Goal: Task Accomplishment & Management: Complete application form

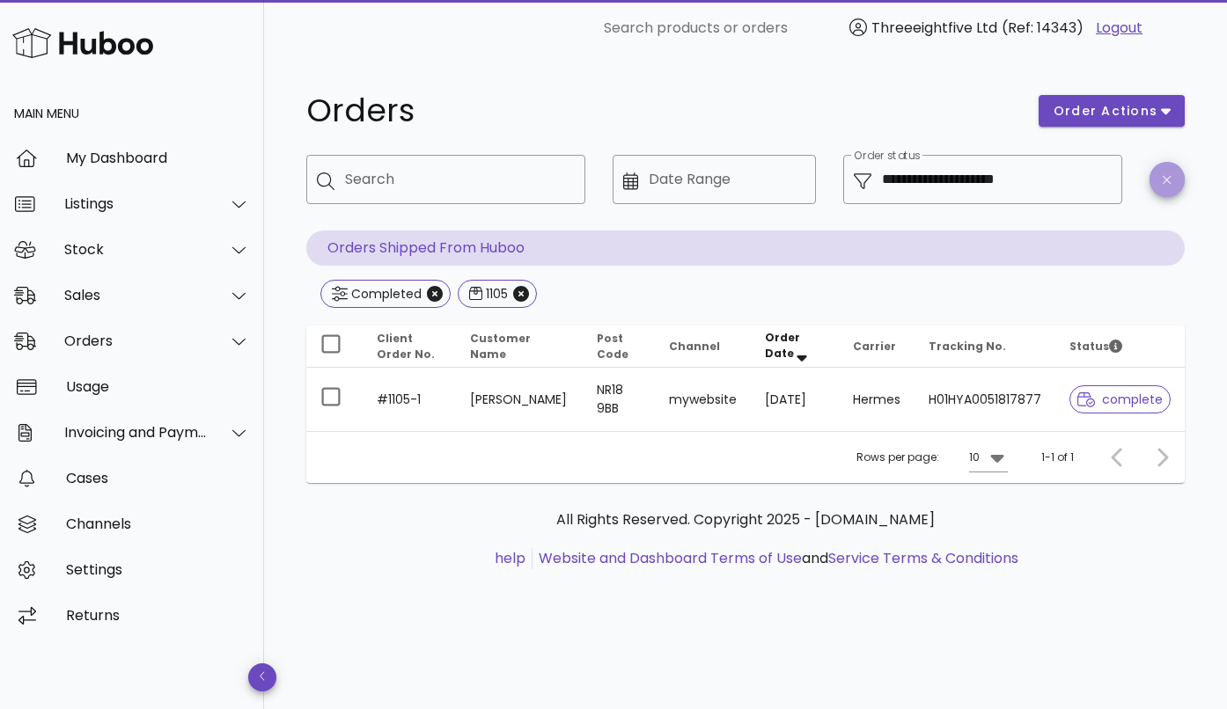
click at [1174, 182] on span "button" at bounding box center [1166, 179] width 35 height 13
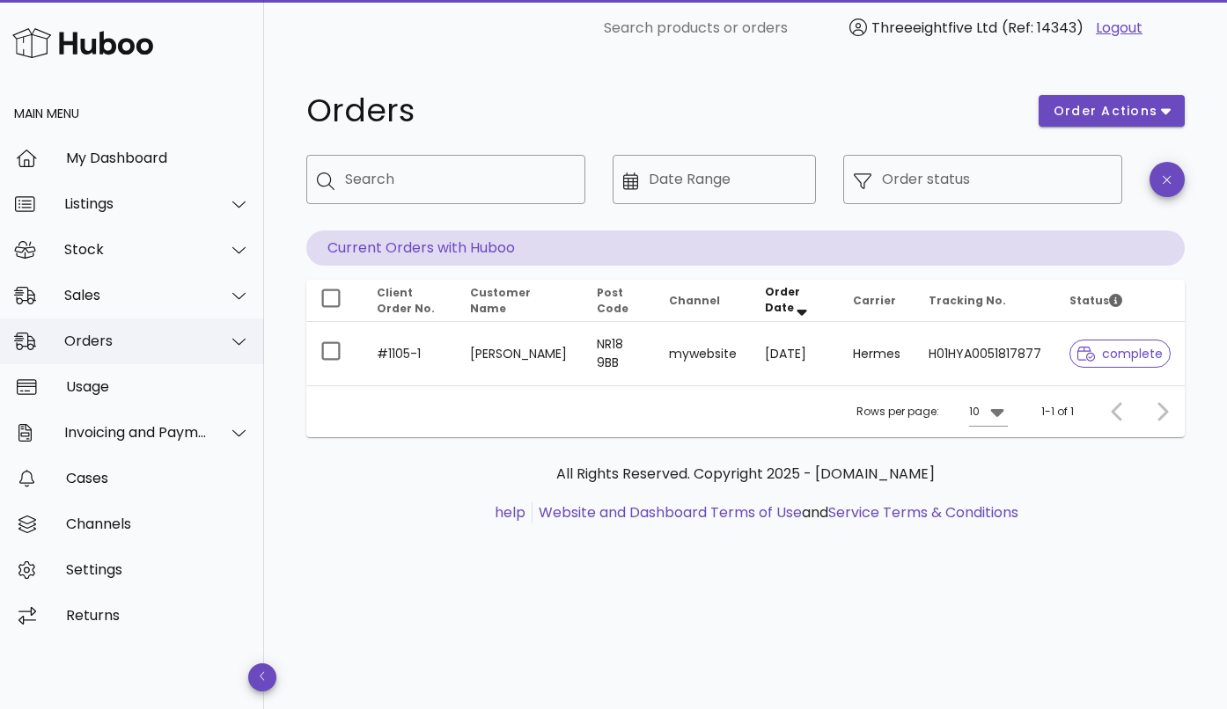
click at [127, 352] on div "Orders" at bounding box center [132, 342] width 264 height 46
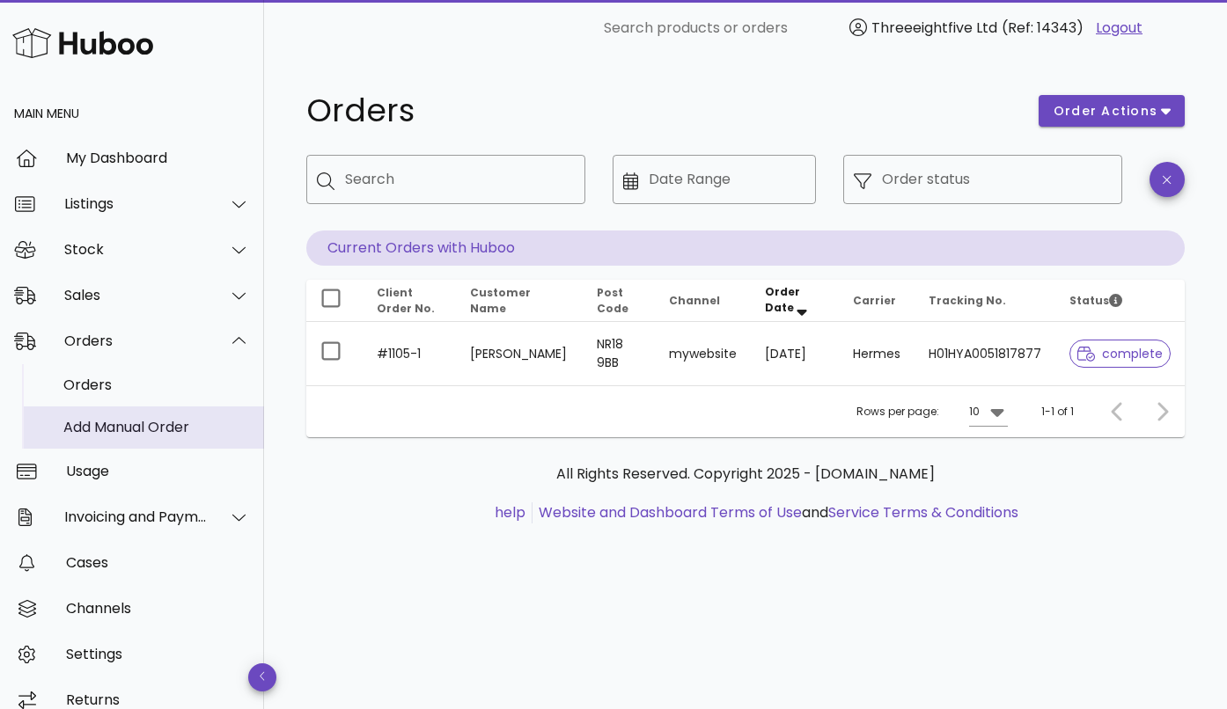
click at [102, 414] on div "Add Manual Order" at bounding box center [156, 427] width 187 height 38
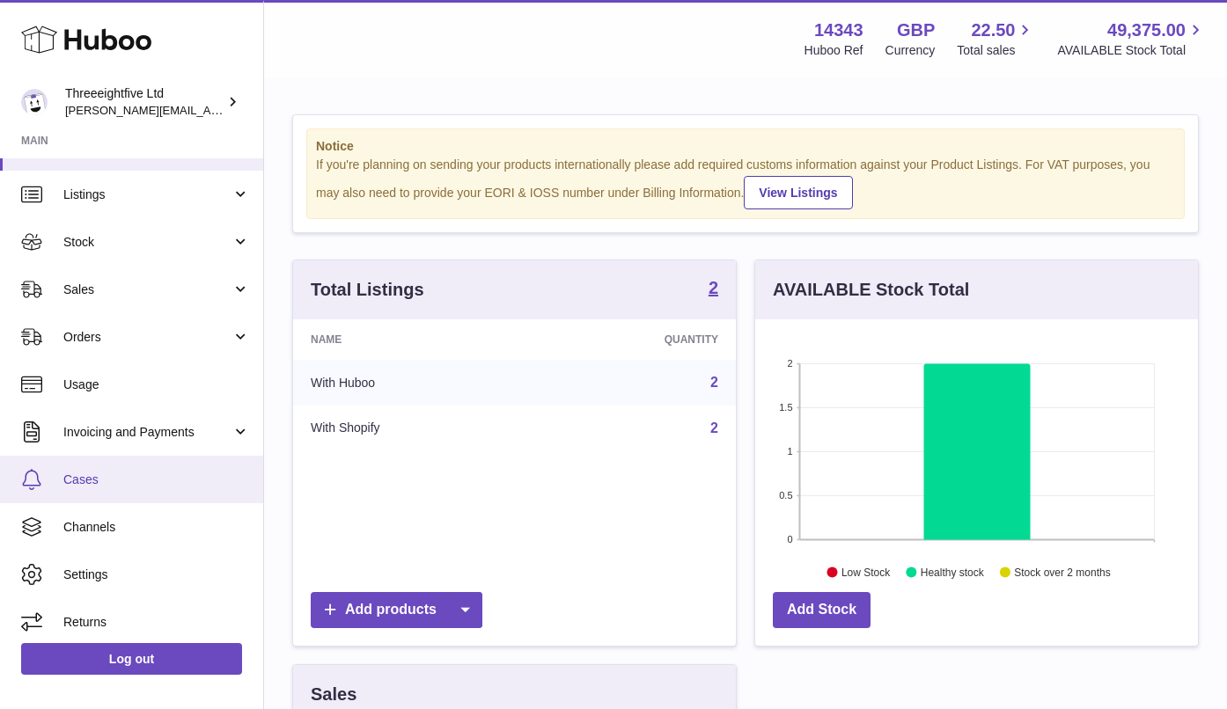
scroll to position [42, 0]
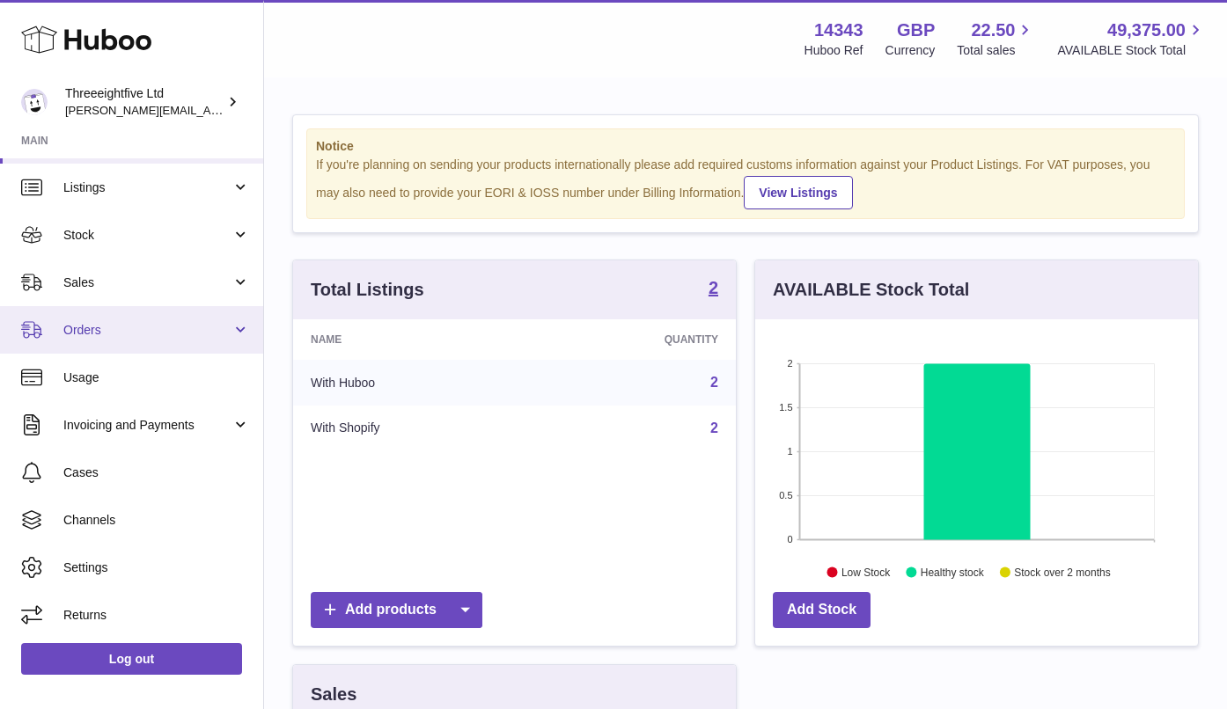
click at [129, 346] on link "Orders" at bounding box center [131, 330] width 263 height 48
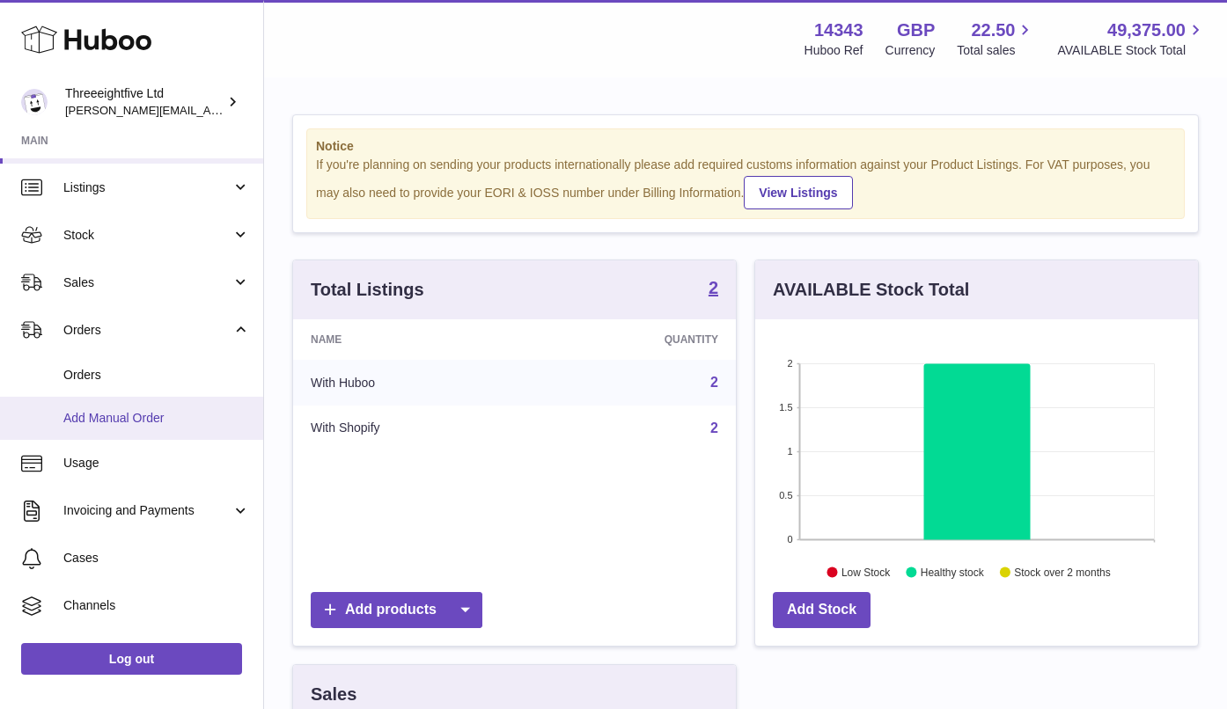
click at [113, 414] on span "Add Manual Order" at bounding box center [156, 418] width 187 height 17
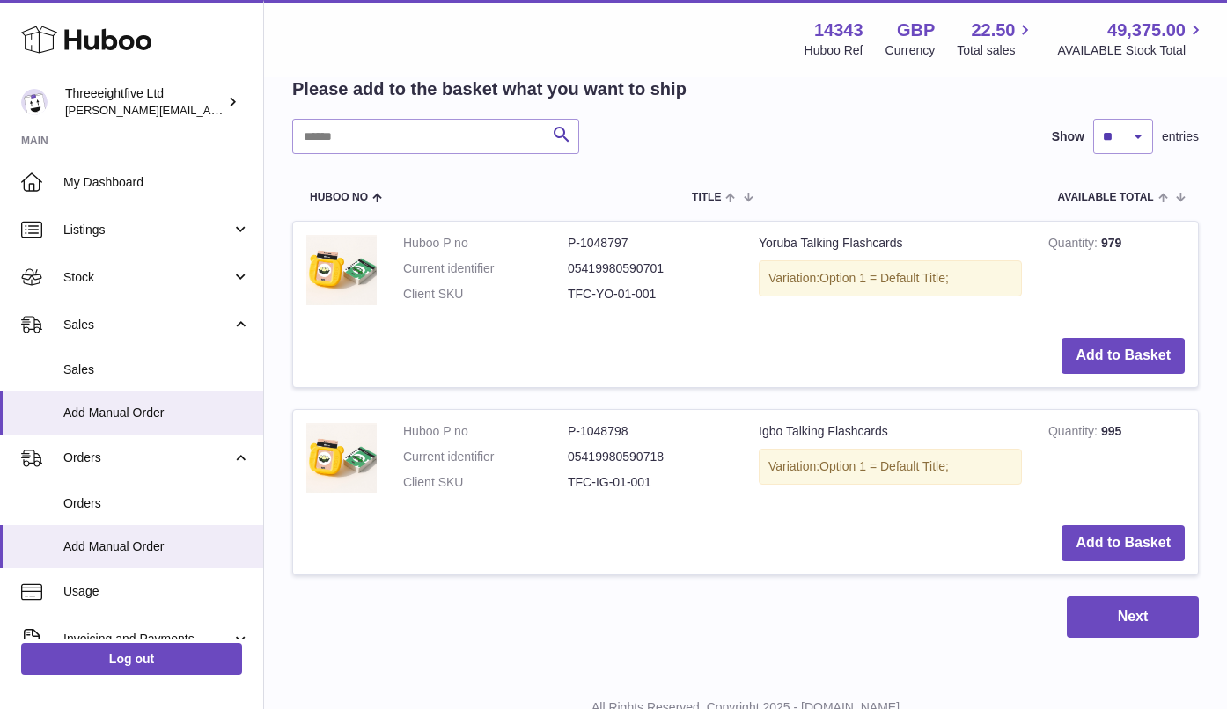
scroll to position [313, 0]
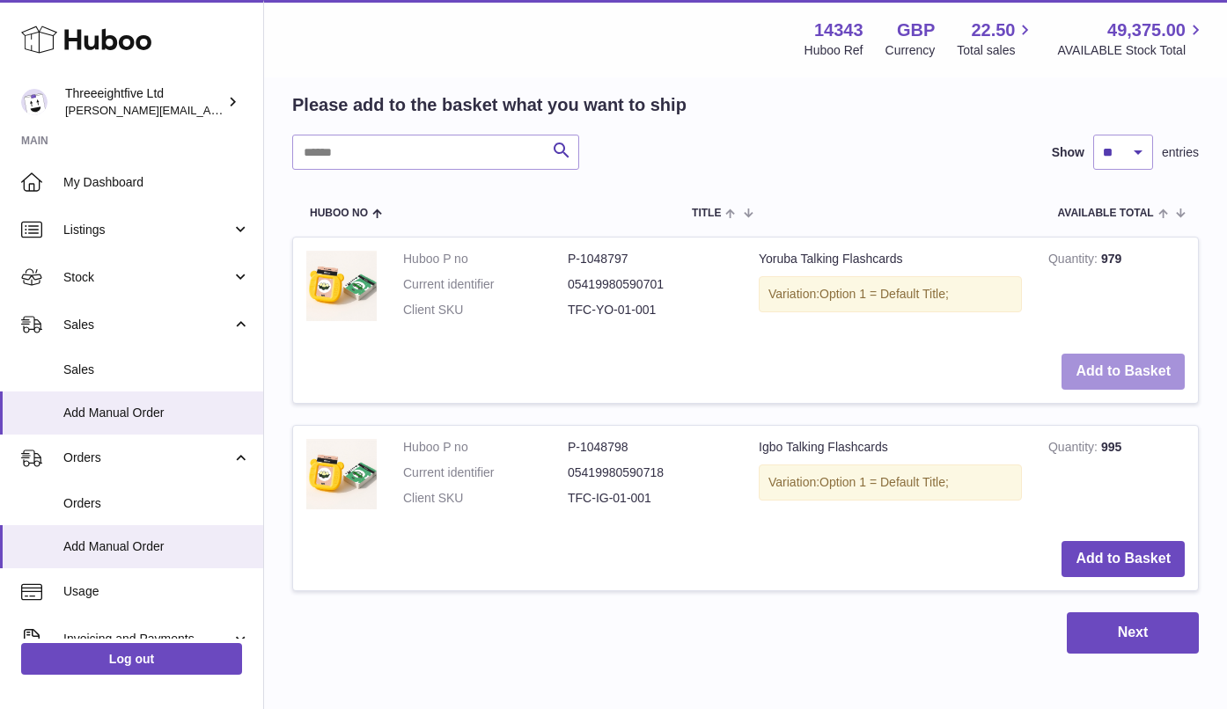
click at [1079, 373] on button "Add to Basket" at bounding box center [1122, 372] width 123 height 36
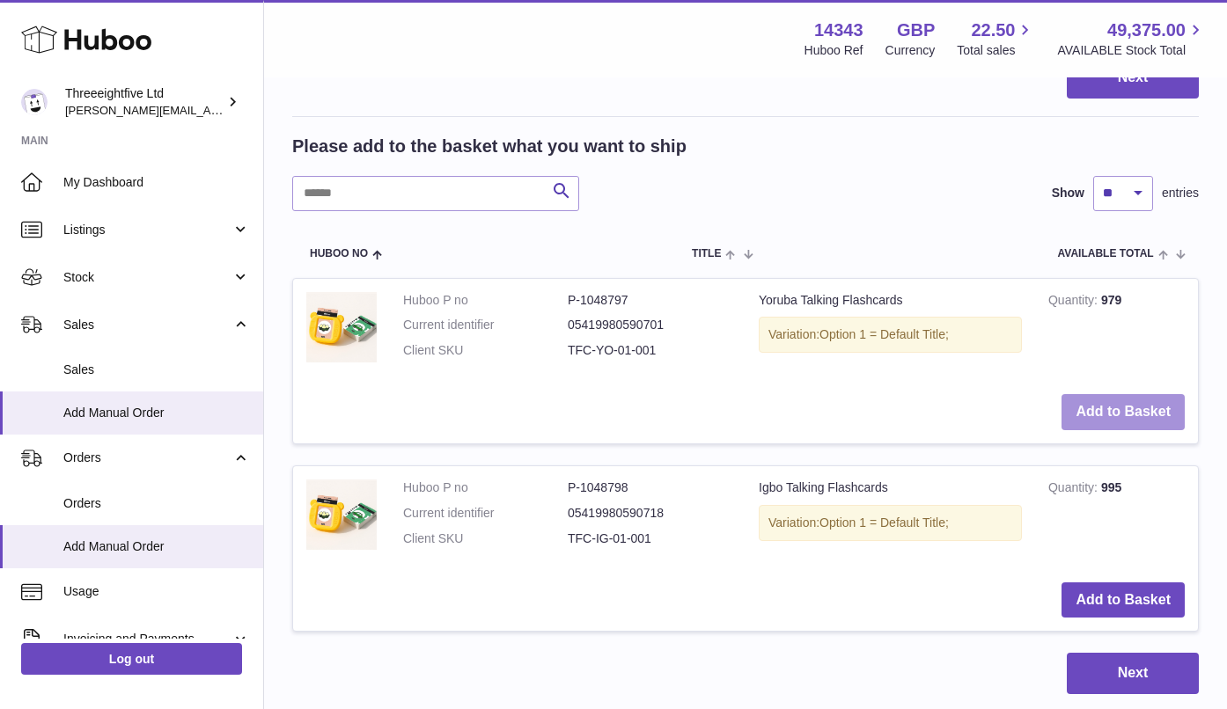
scroll to position [591, 0]
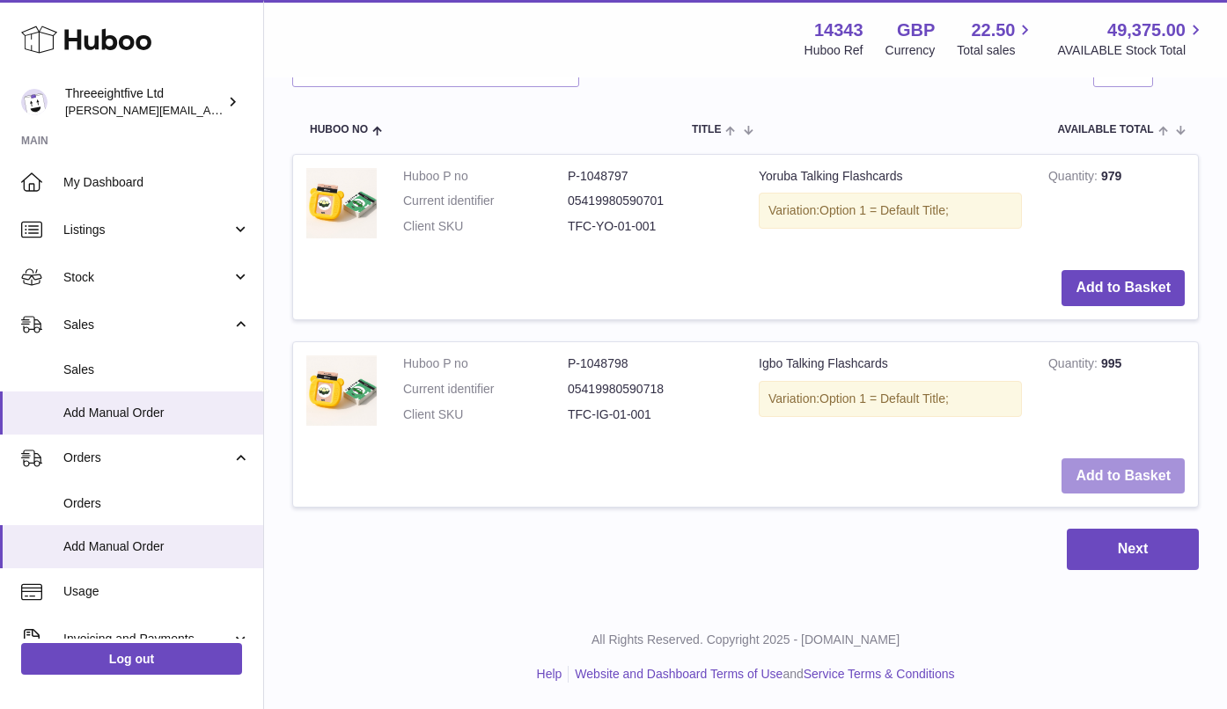
click at [1109, 467] on button "Add to Basket" at bounding box center [1122, 476] width 123 height 36
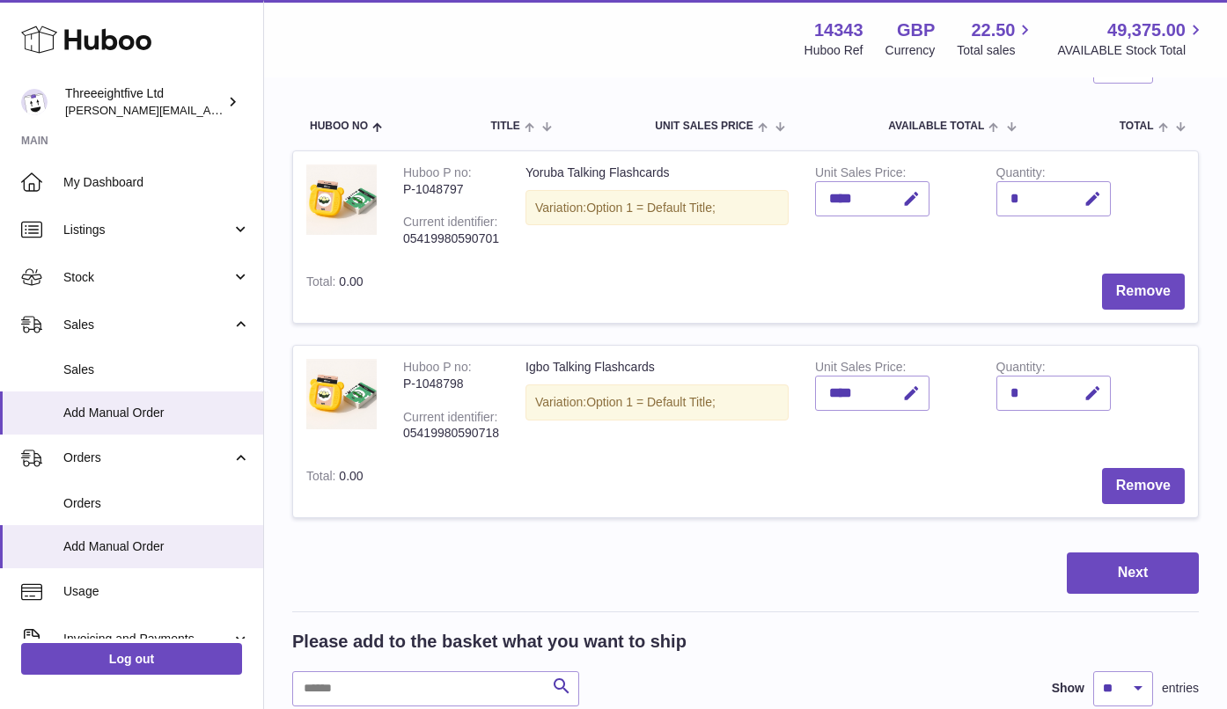
scroll to position [120, 0]
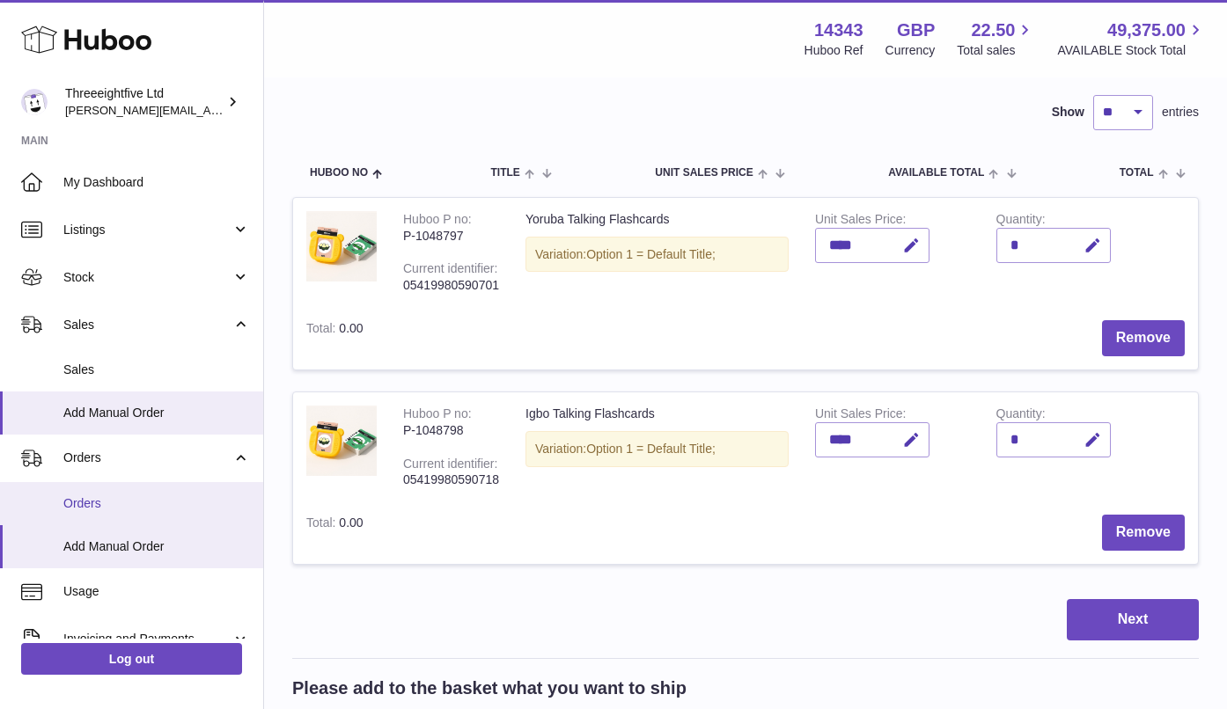
click at [105, 502] on span "Orders" at bounding box center [156, 503] width 187 height 17
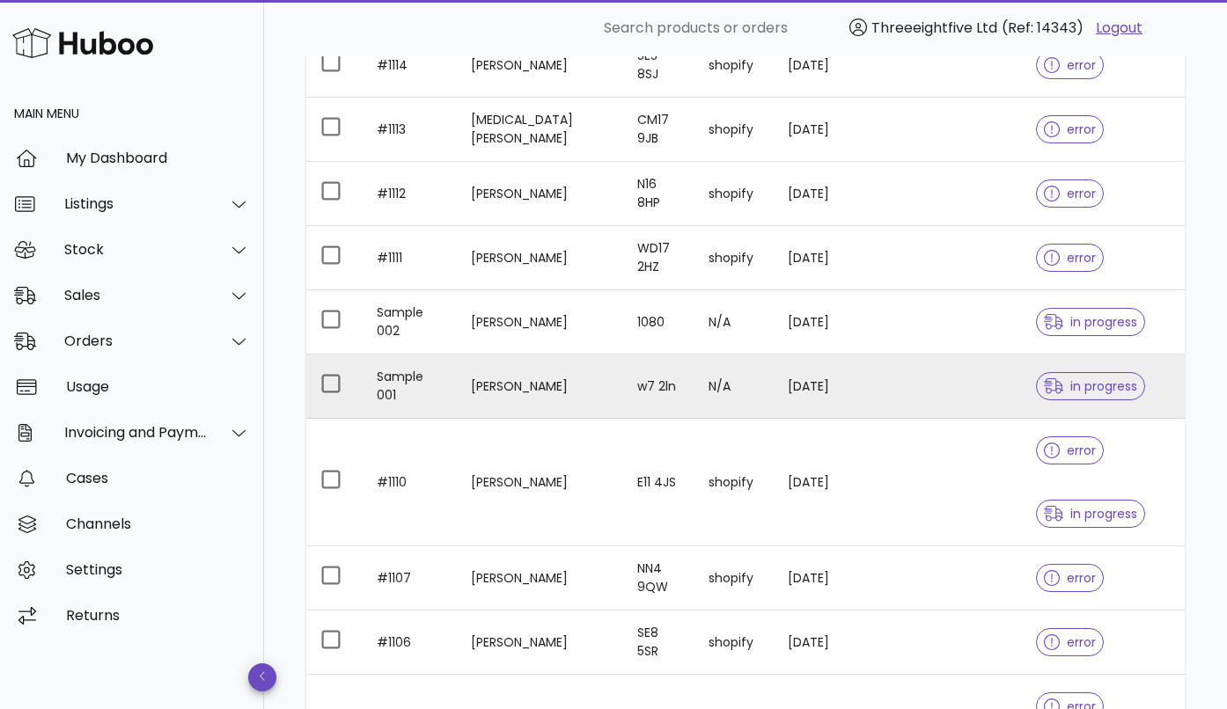
scroll to position [282, 0]
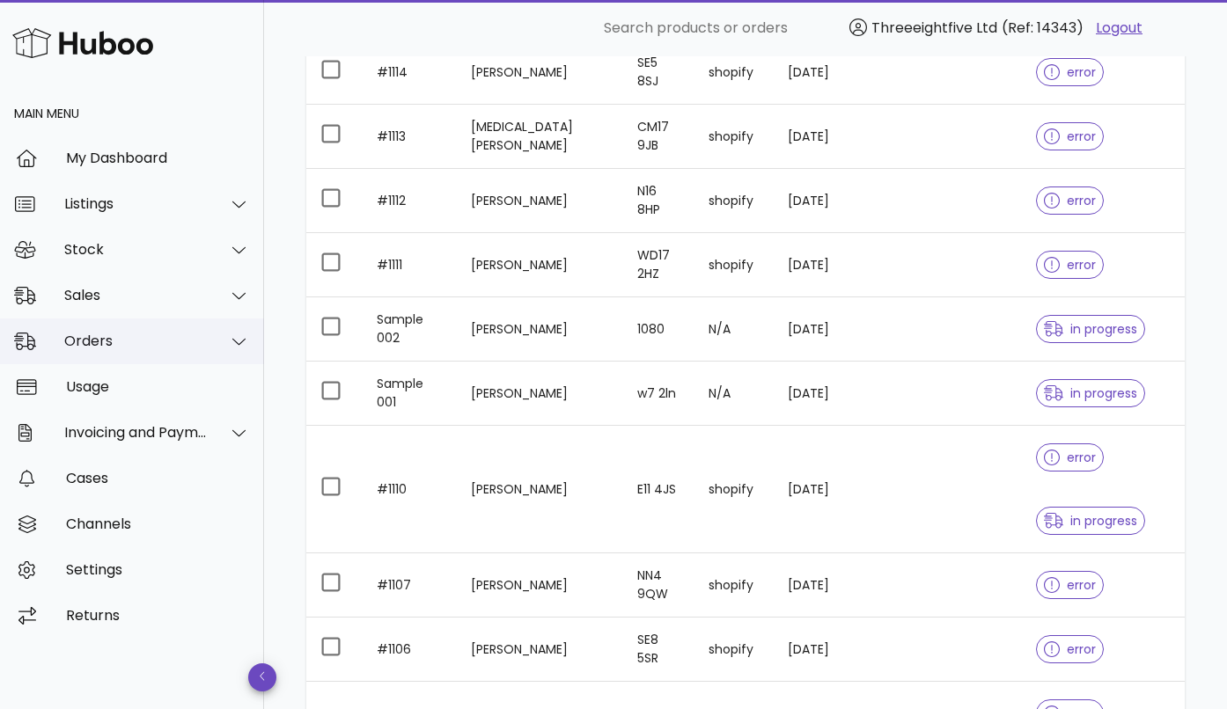
click at [124, 347] on div "Orders" at bounding box center [135, 341] width 143 height 17
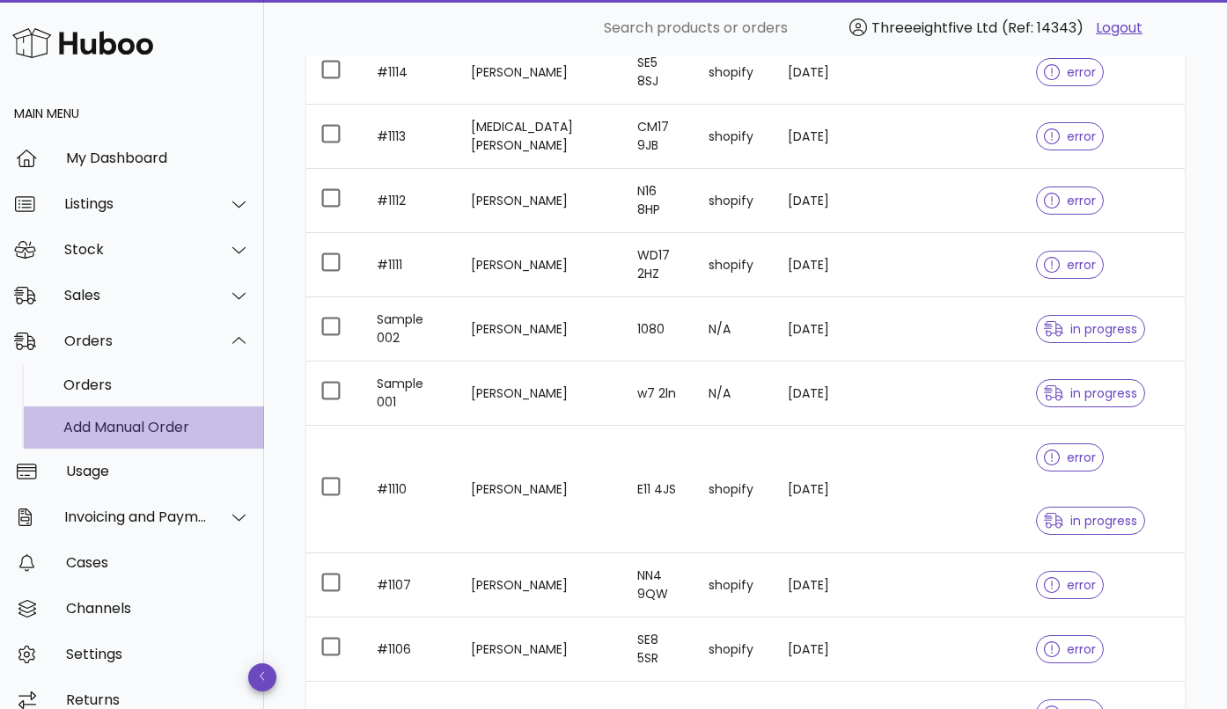
click at [110, 425] on div "Add Manual Order" at bounding box center [156, 427] width 187 height 17
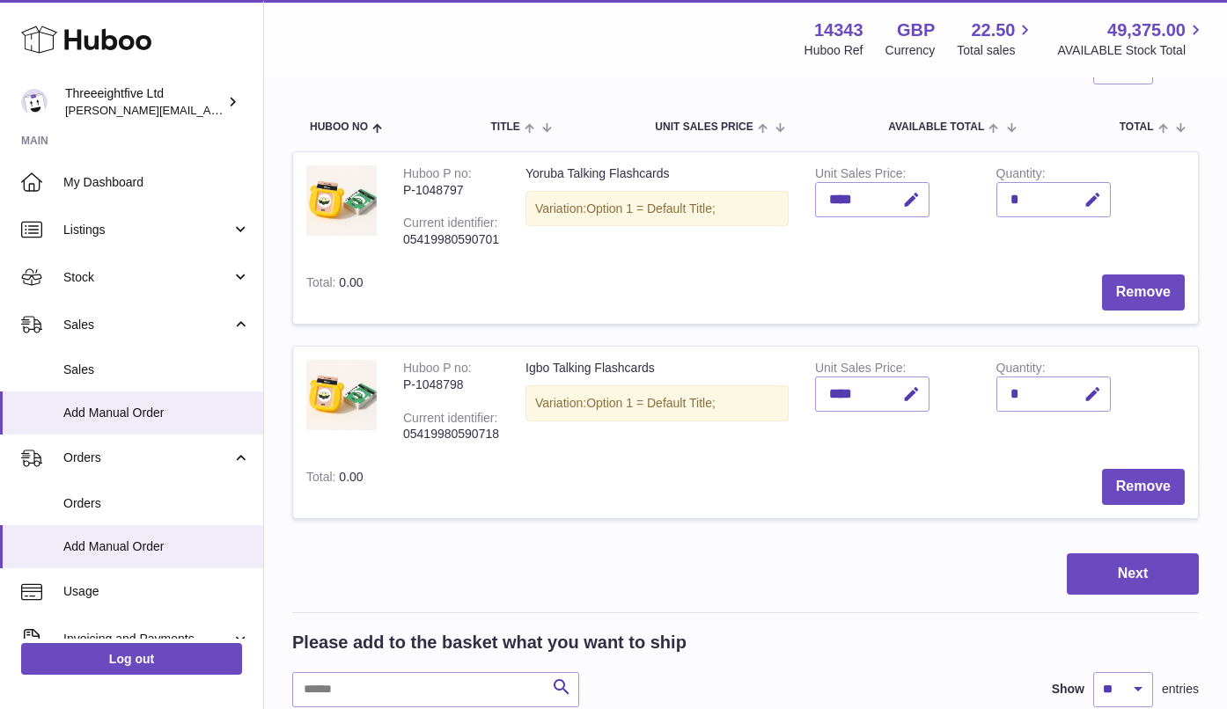
scroll to position [280, 0]
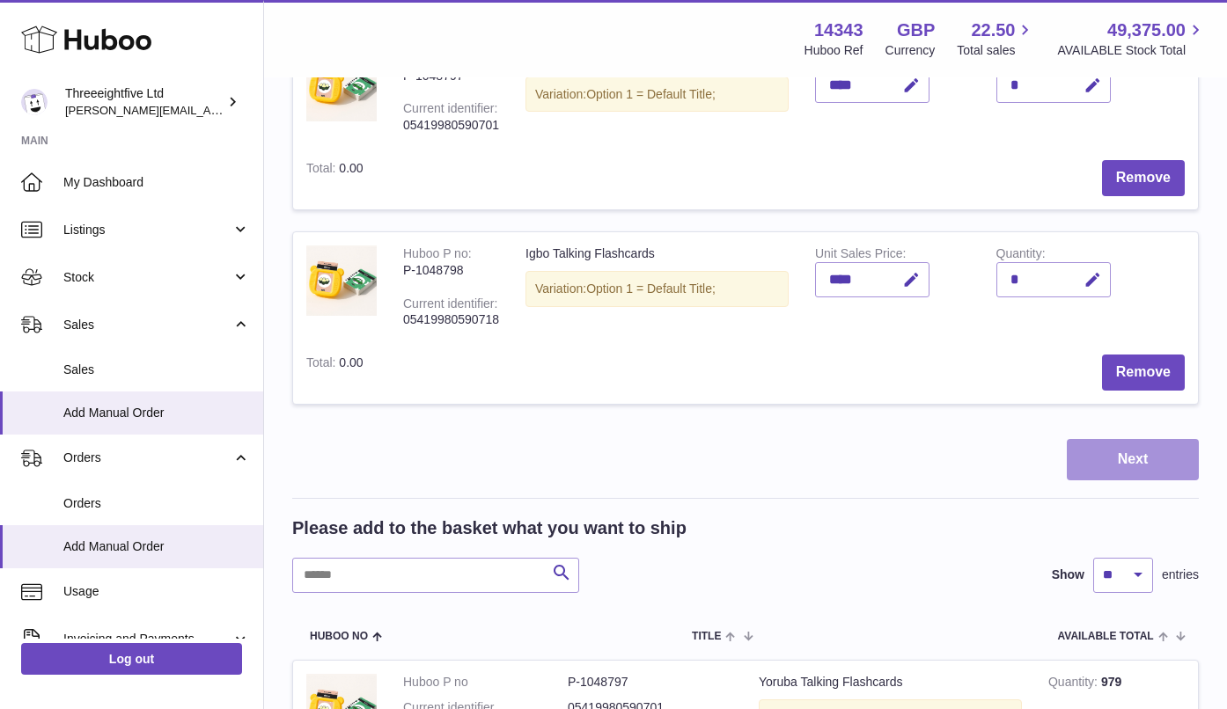
click at [1112, 450] on button "Next" at bounding box center [1132, 459] width 132 height 41
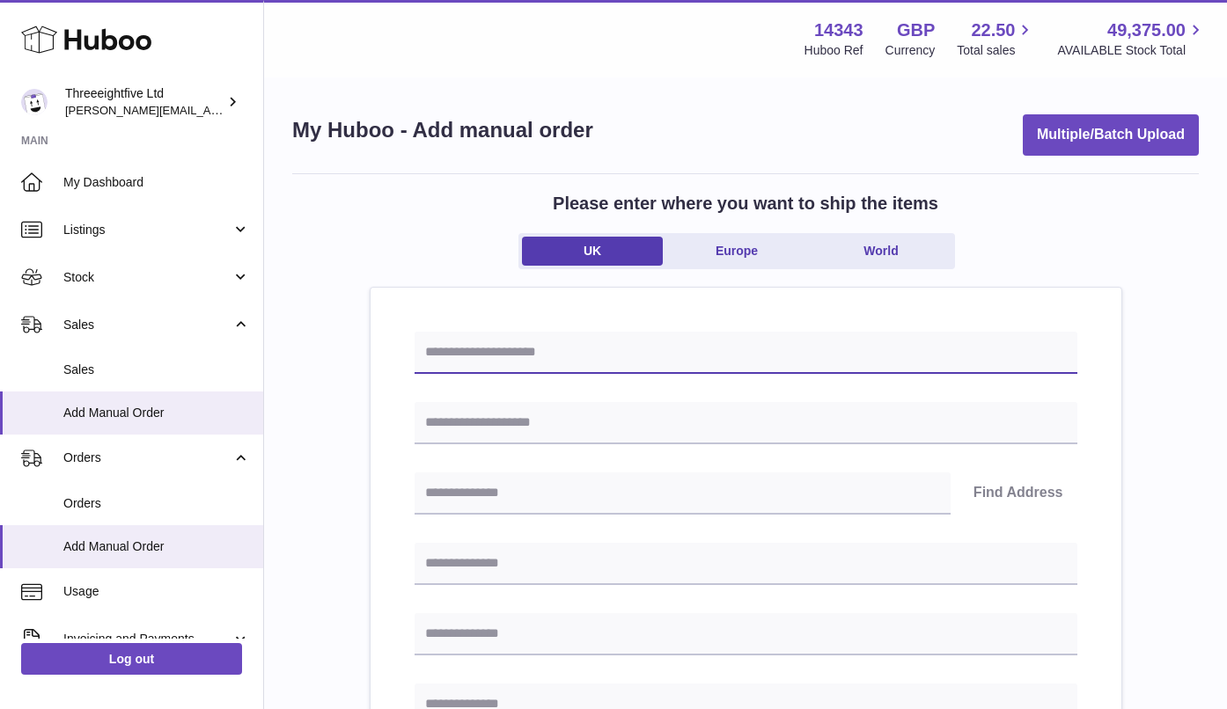
click at [490, 359] on input "text" at bounding box center [745, 353] width 663 height 42
type input "**********"
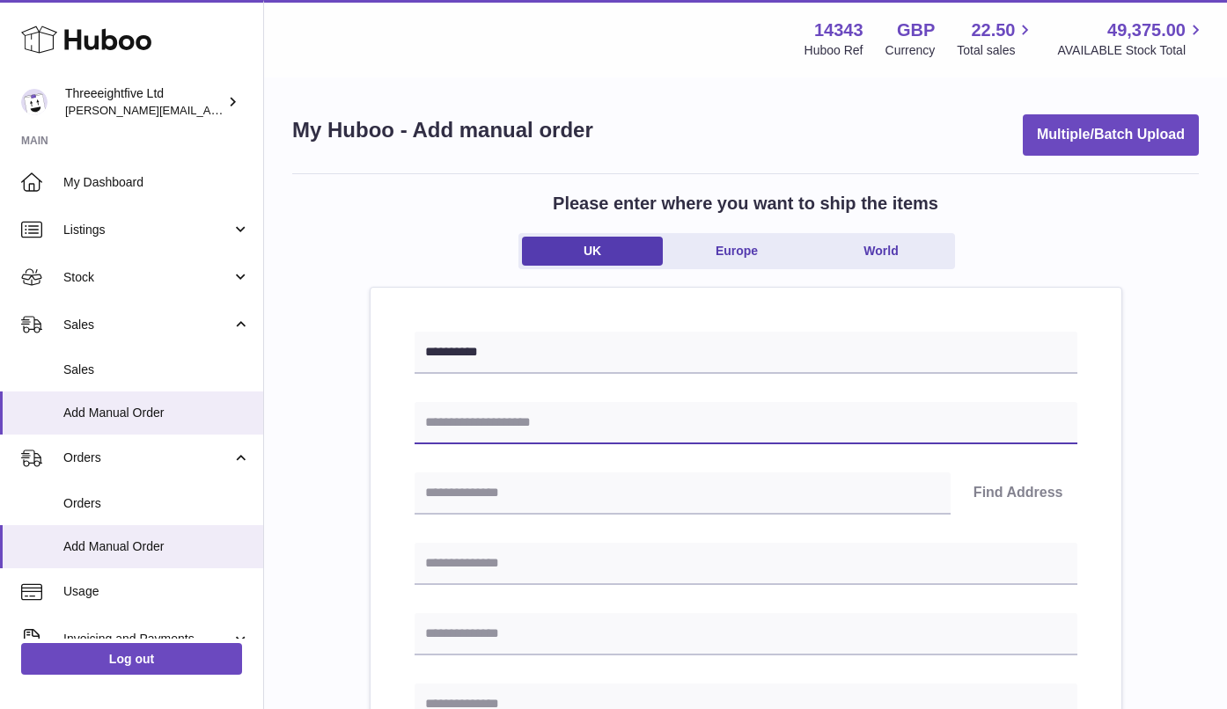
click at [463, 429] on input "text" at bounding box center [745, 423] width 663 height 42
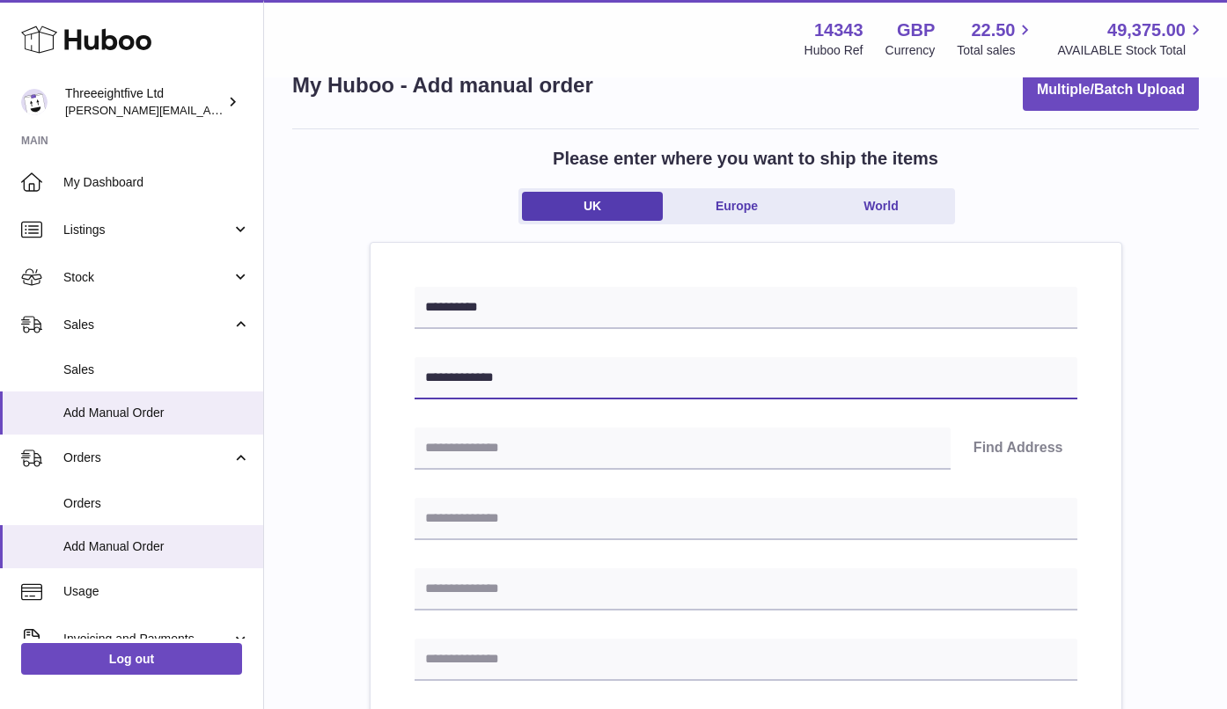
scroll to position [46, 0]
type input "**********"
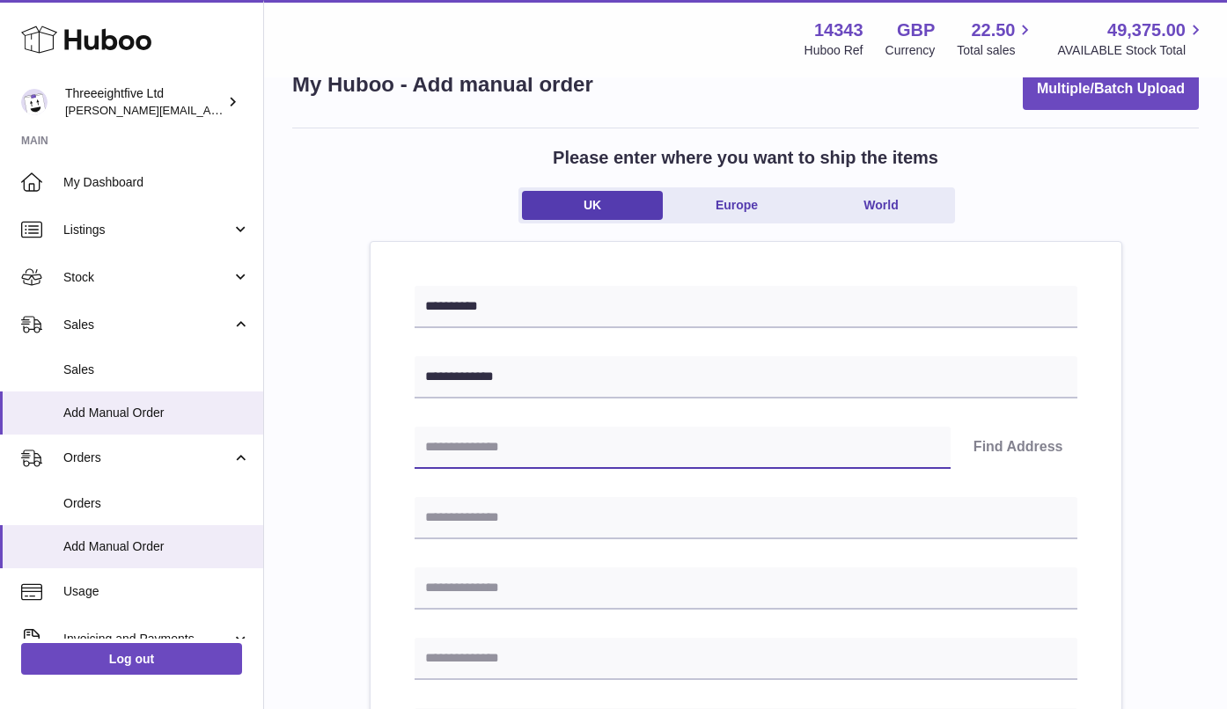
click at [470, 447] on input "text" at bounding box center [682, 448] width 536 height 42
type input "*******"
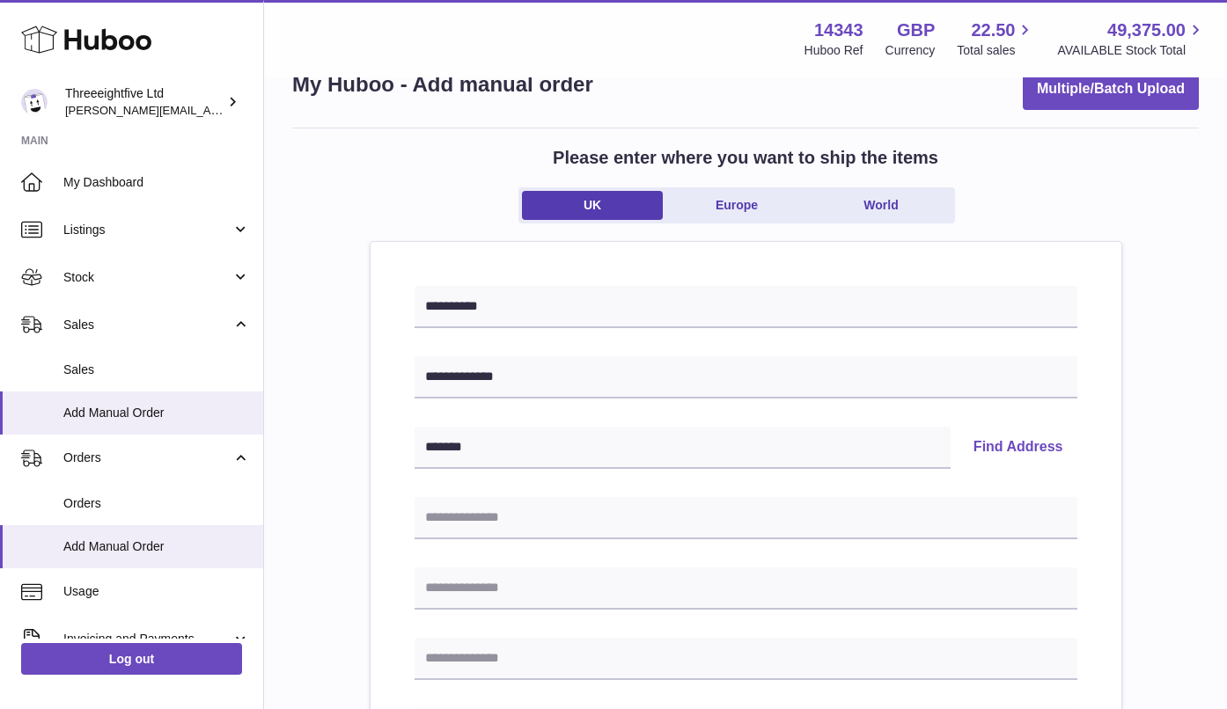
click at [1008, 452] on button "Find Address" at bounding box center [1018, 448] width 118 height 42
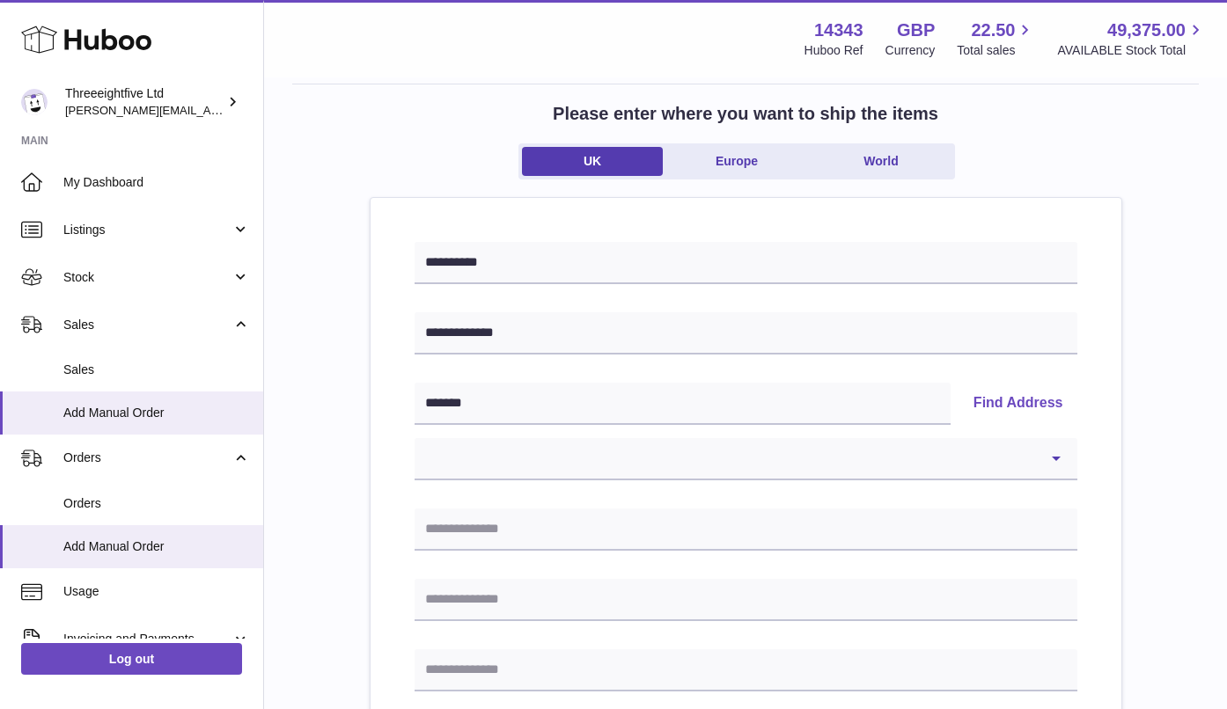
scroll to position [129, 0]
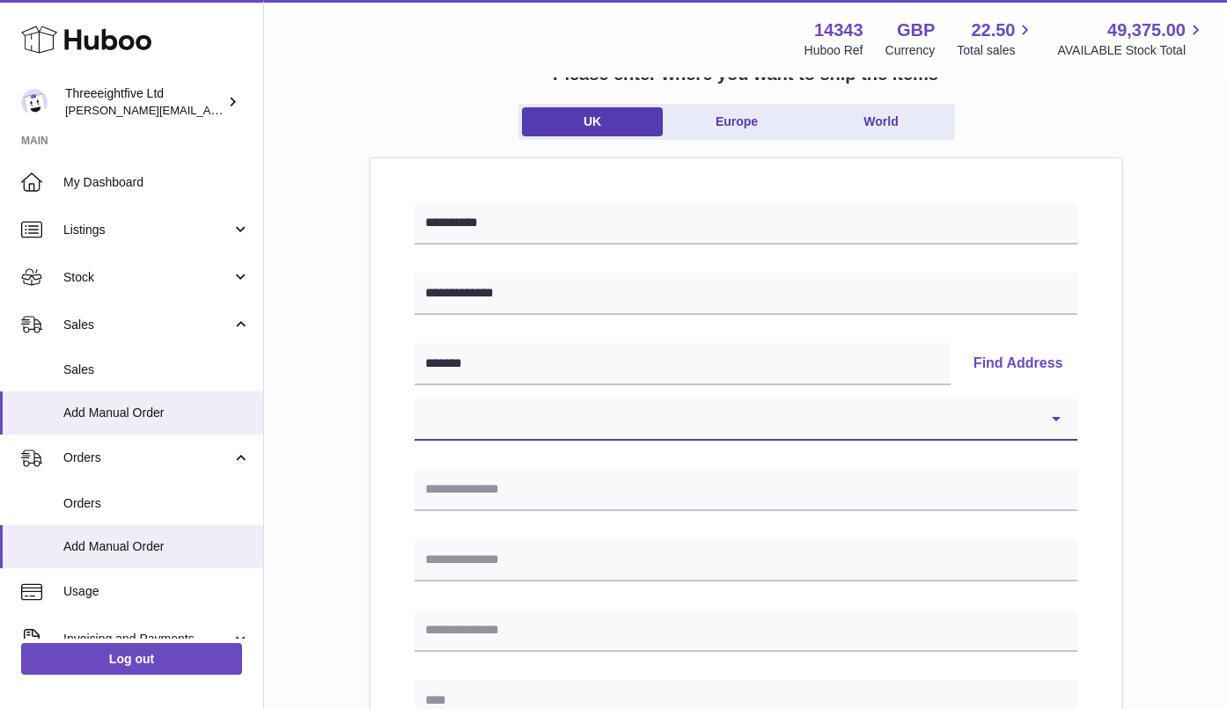
click at [1028, 434] on select "**********" at bounding box center [745, 420] width 663 height 42
select select "**"
click at [414, 399] on select "**********" at bounding box center [745, 420] width 663 height 42
type input "**********"
type input "********"
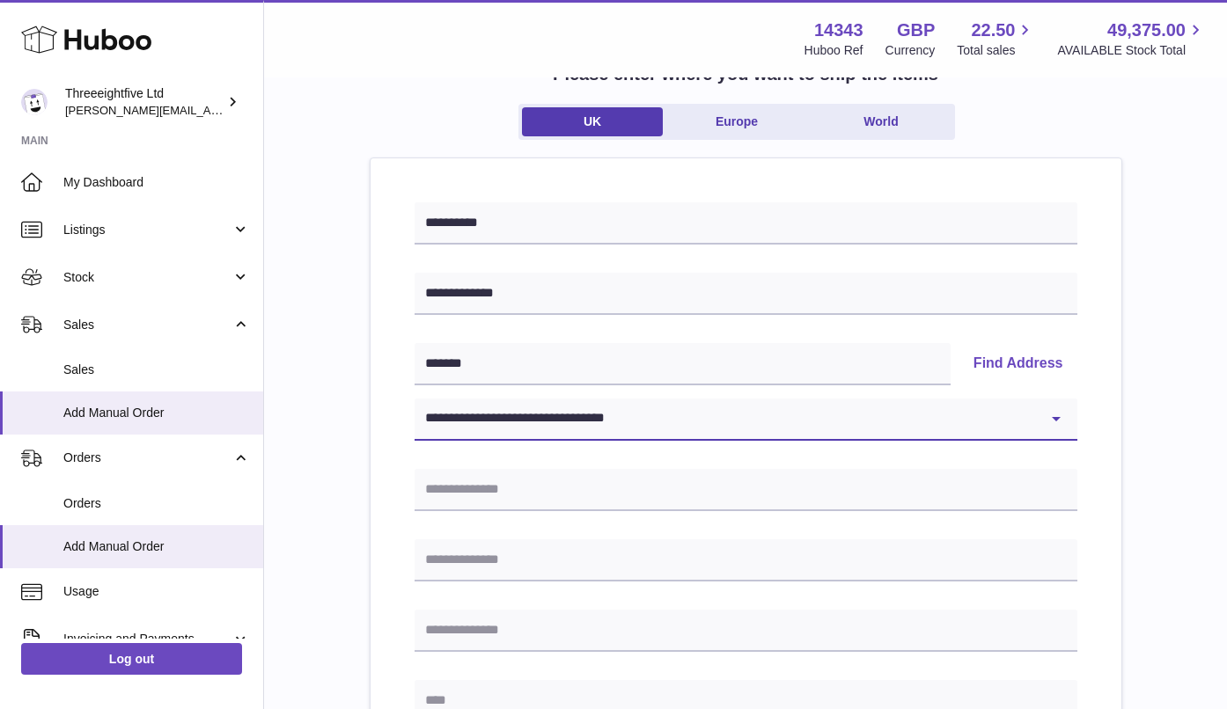
type input "*******"
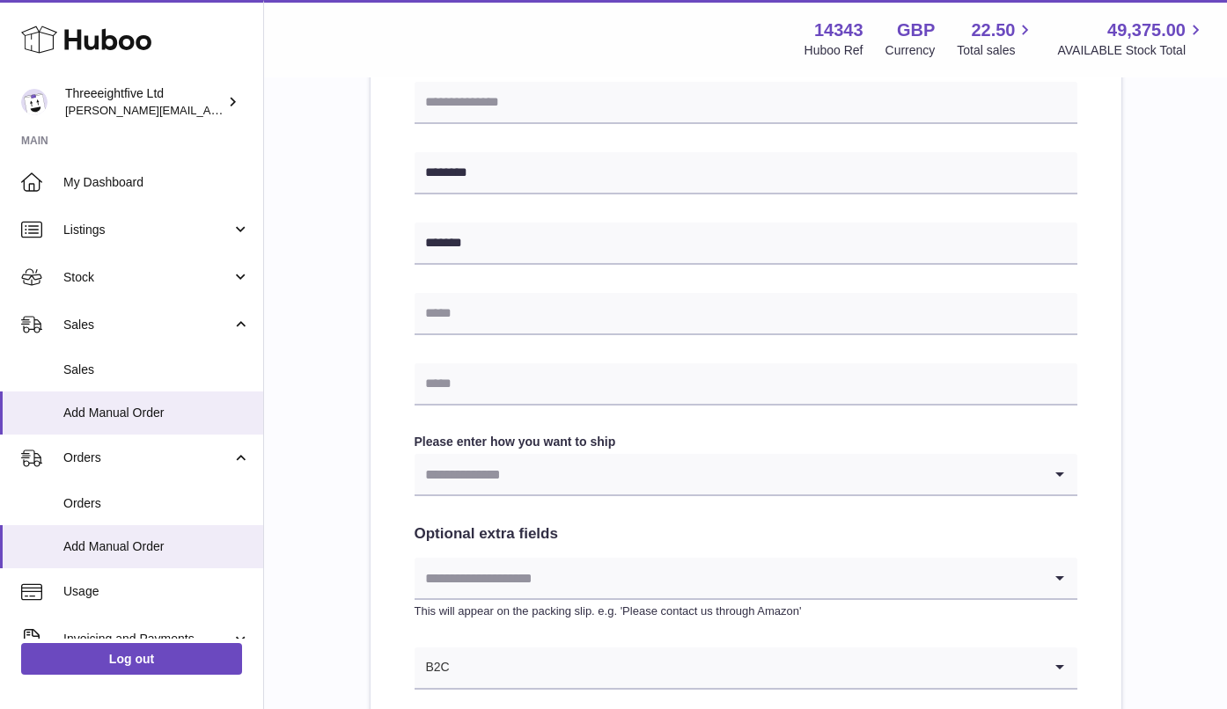
scroll to position [703, 0]
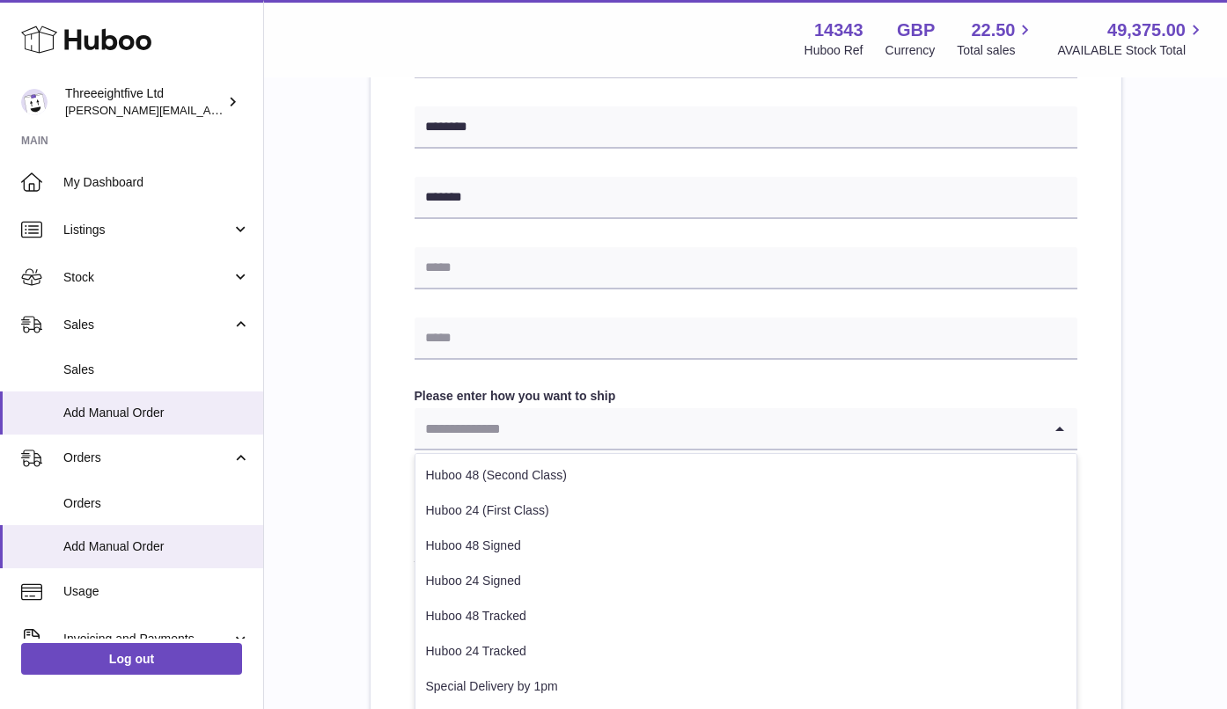
click at [915, 421] on input "Search for option" at bounding box center [727, 428] width 627 height 40
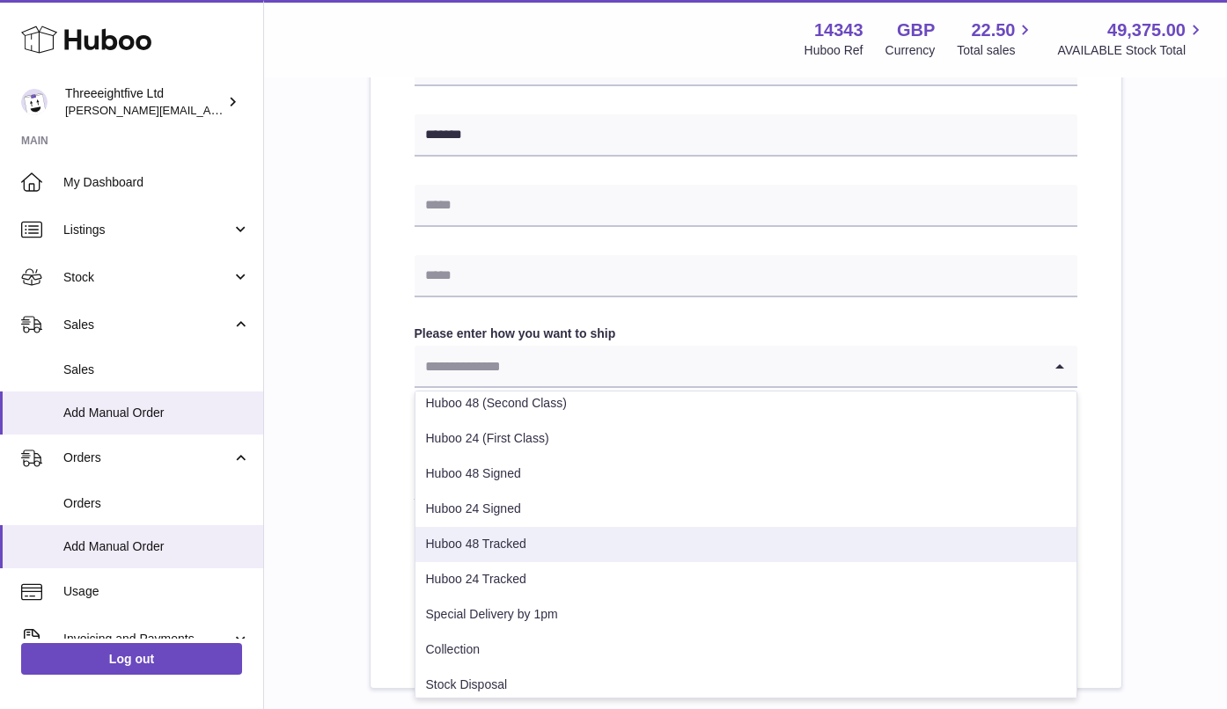
scroll to position [0, 0]
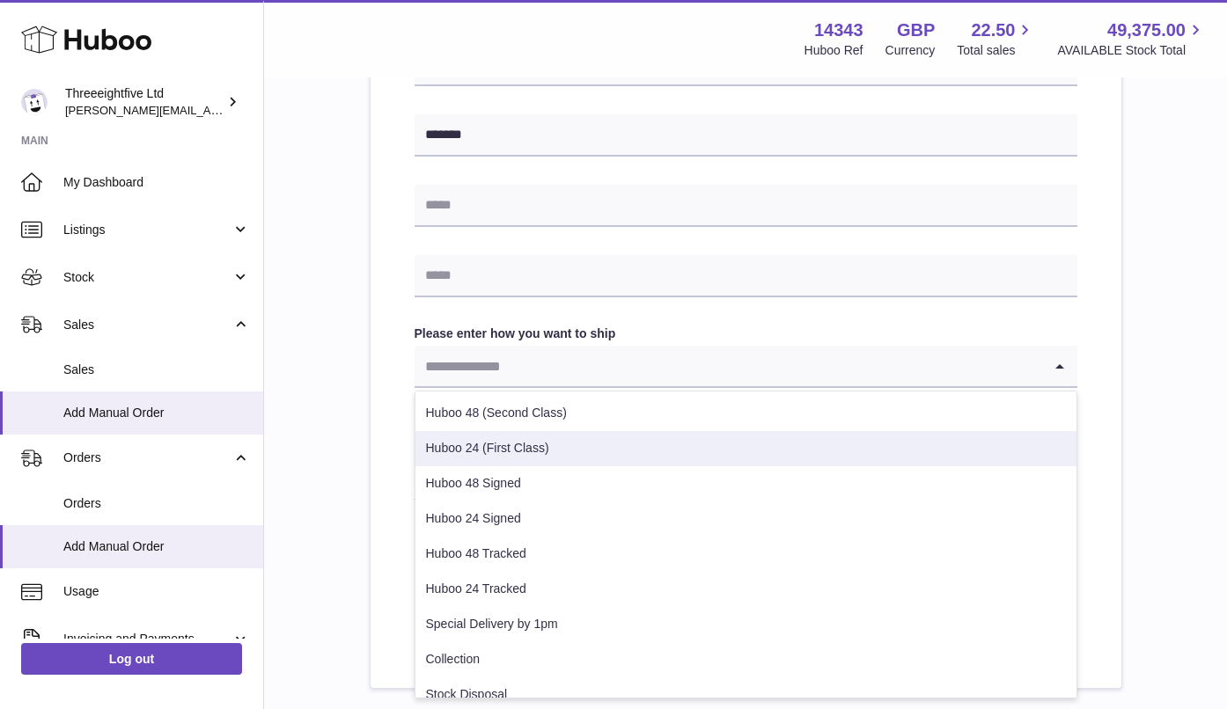
click at [563, 459] on li "Huboo 24 (First Class)" at bounding box center [745, 448] width 661 height 35
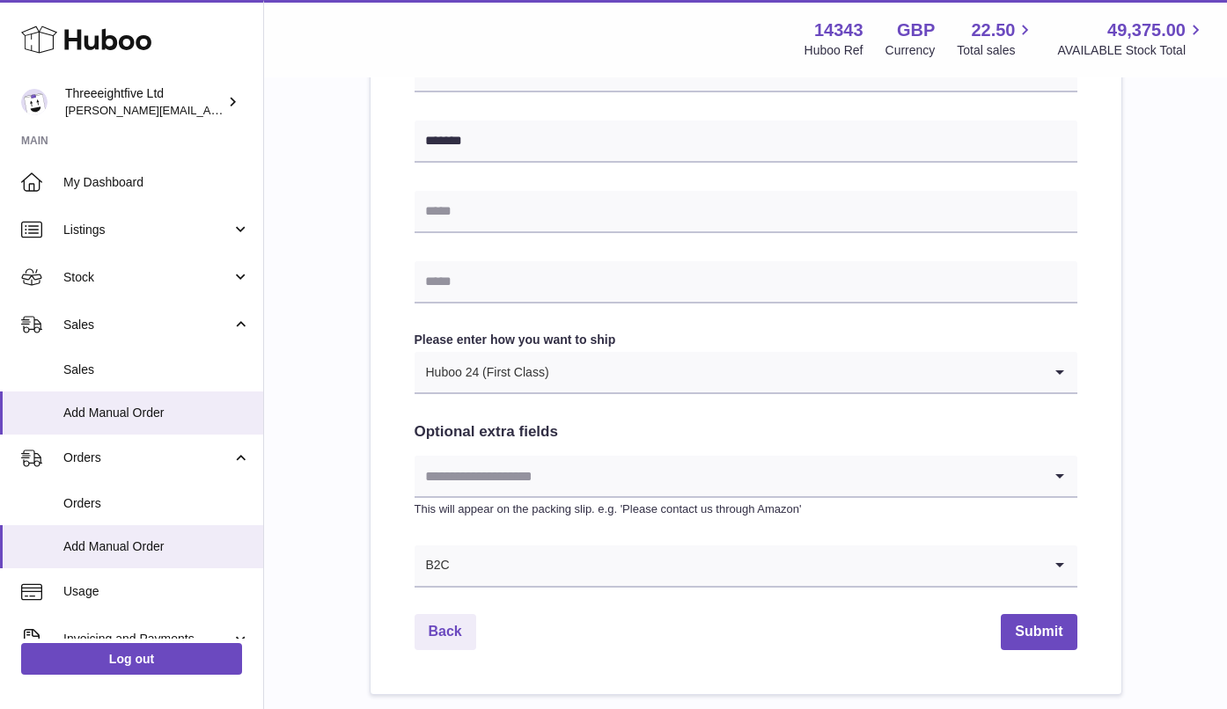
scroll to position [760, 0]
click at [1052, 647] on button "Submit" at bounding box center [1038, 631] width 76 height 36
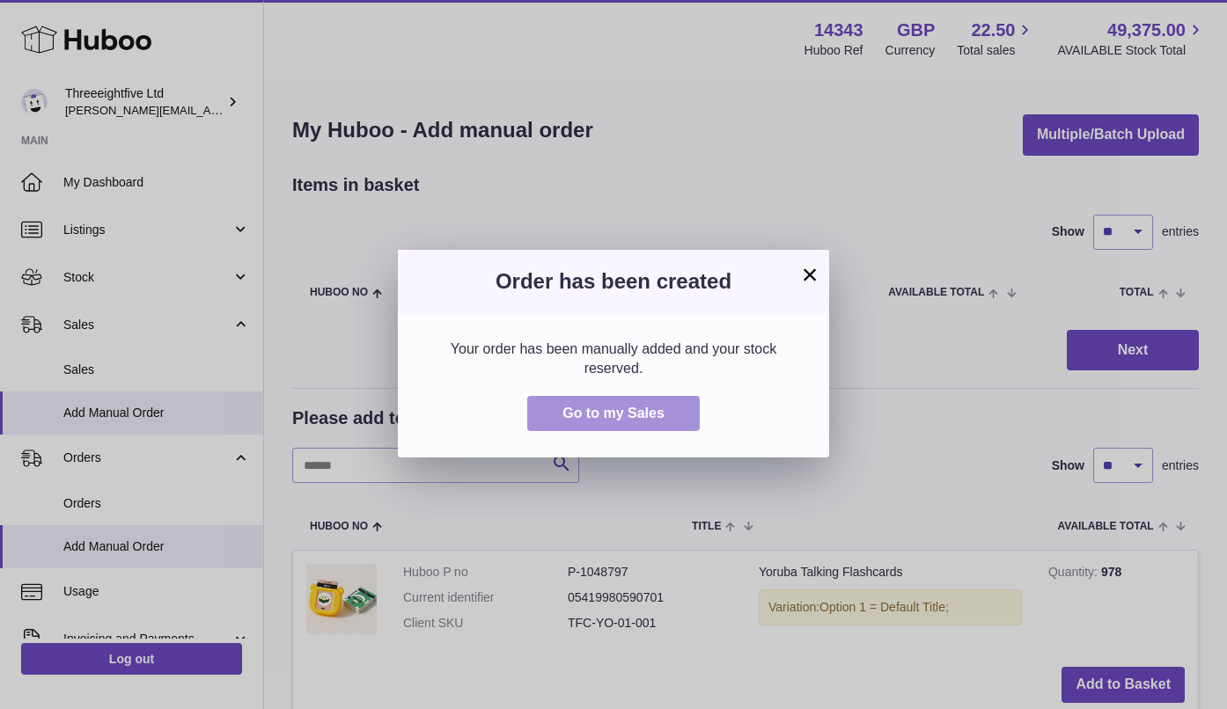
click at [678, 408] on button "Go to my Sales" at bounding box center [613, 414] width 172 height 36
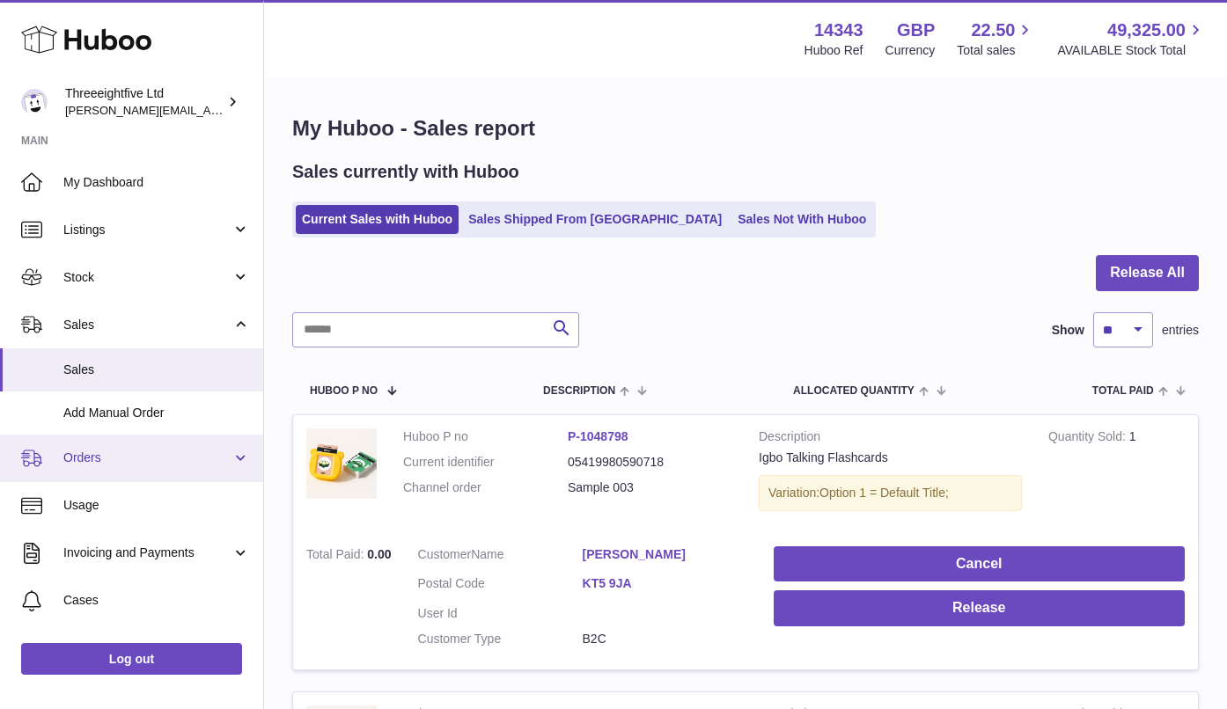
click at [114, 453] on span "Orders" at bounding box center [147, 458] width 168 height 17
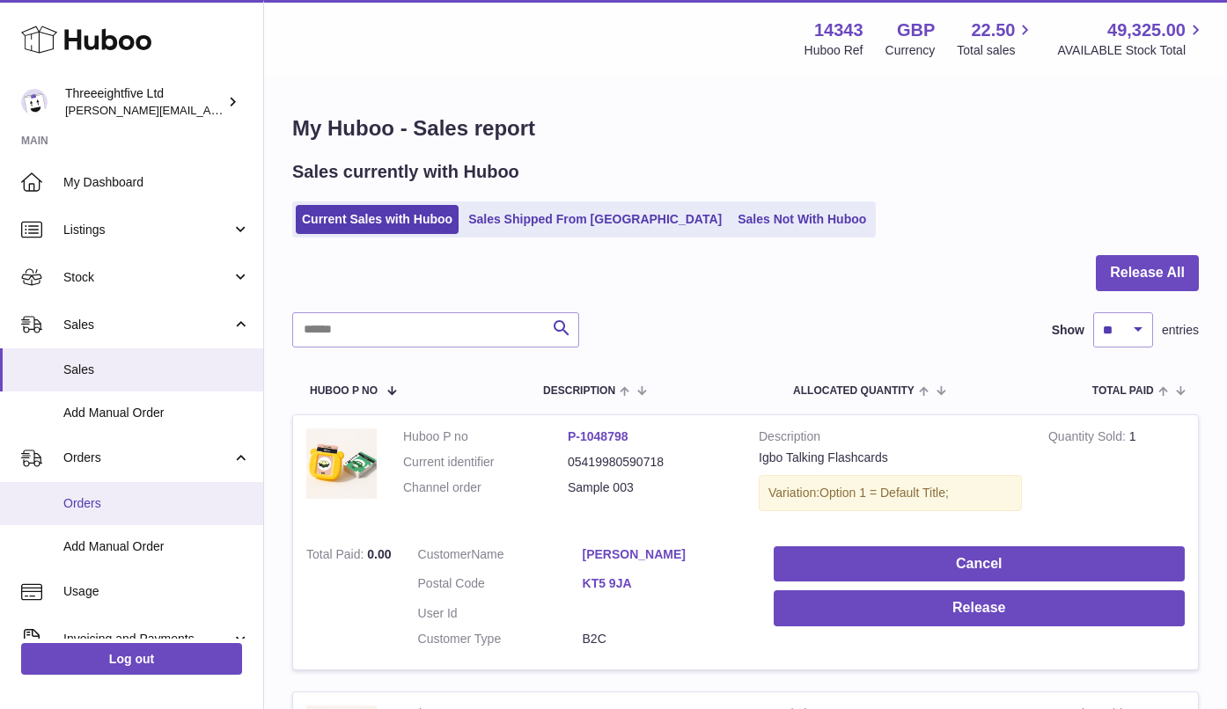
click at [101, 499] on span "Orders" at bounding box center [156, 503] width 187 height 17
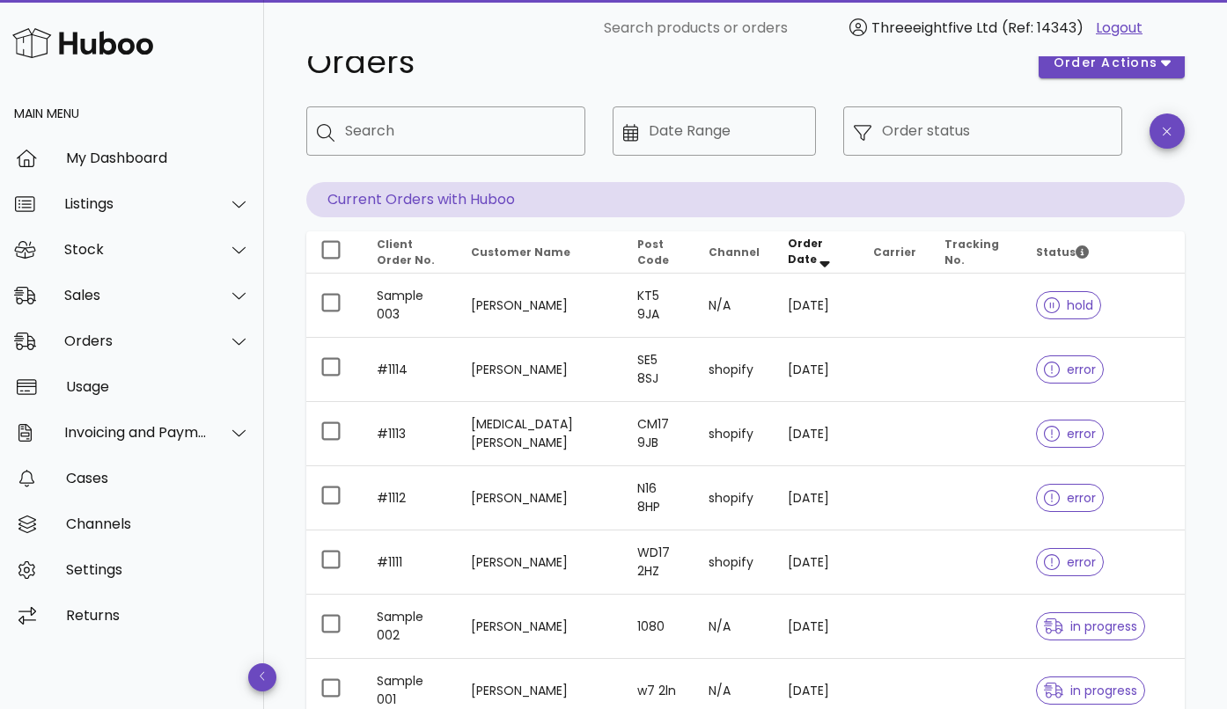
scroll to position [30, 0]
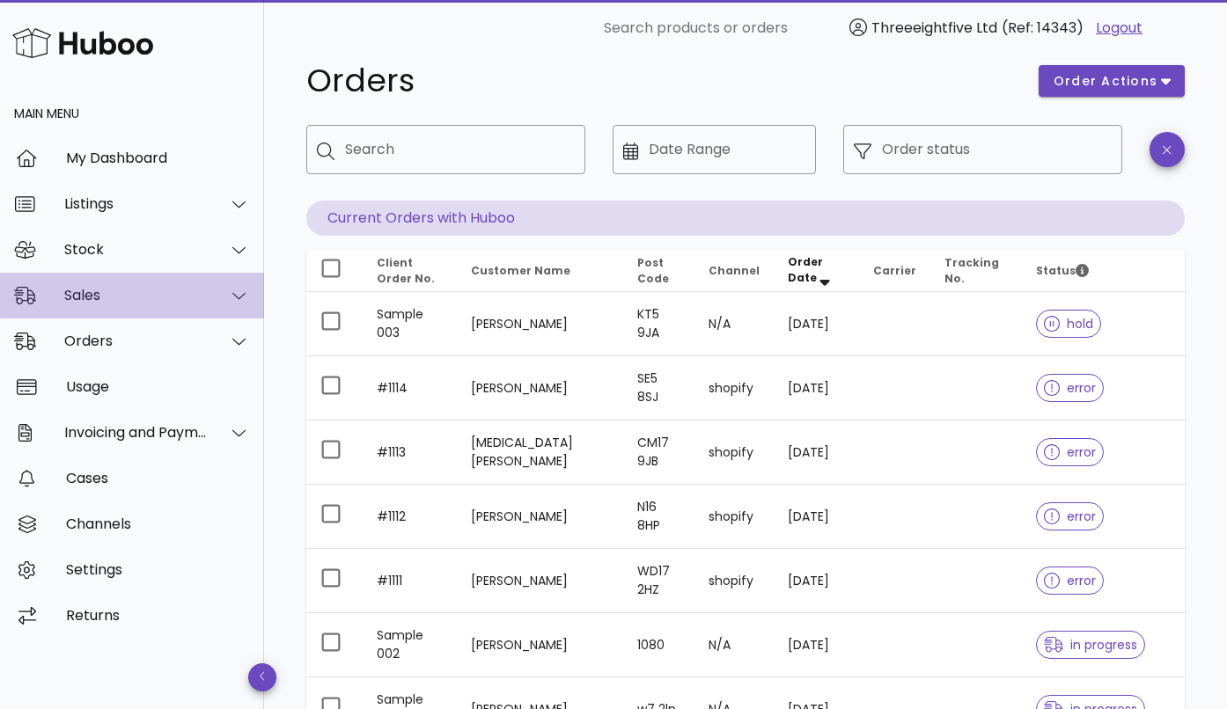
click at [136, 307] on div "Sales" at bounding box center [132, 296] width 264 height 46
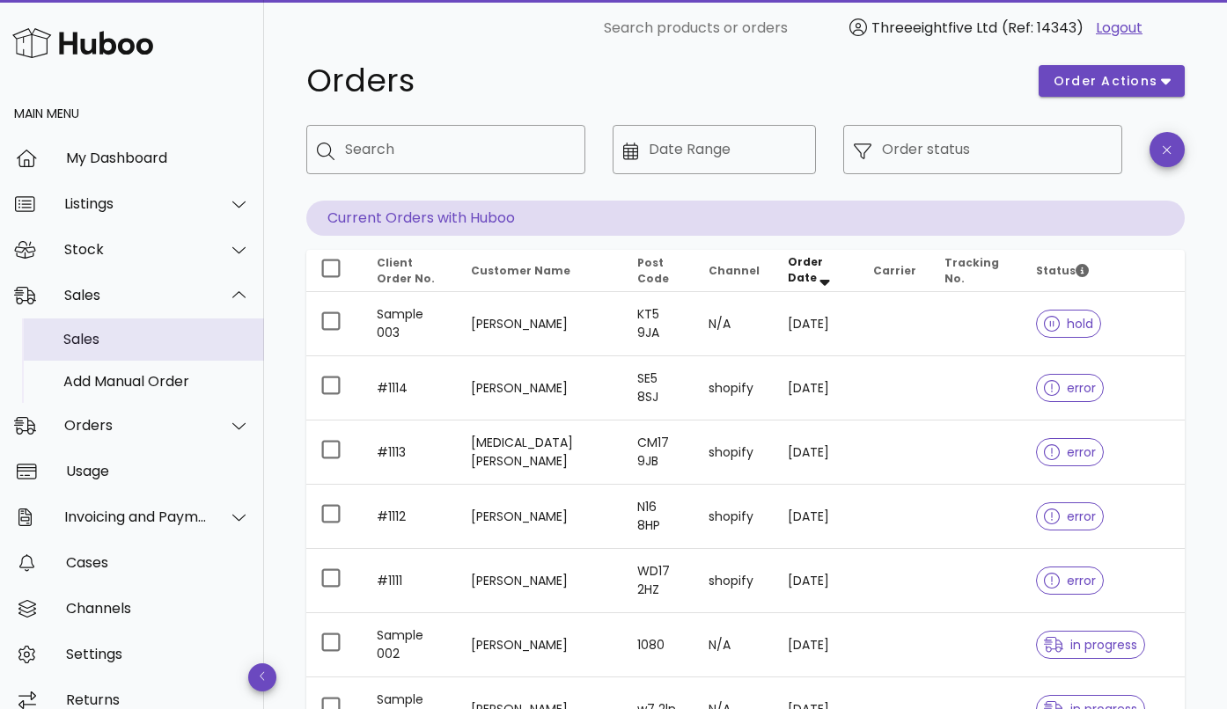
click at [106, 344] on div "Sales" at bounding box center [156, 339] width 187 height 17
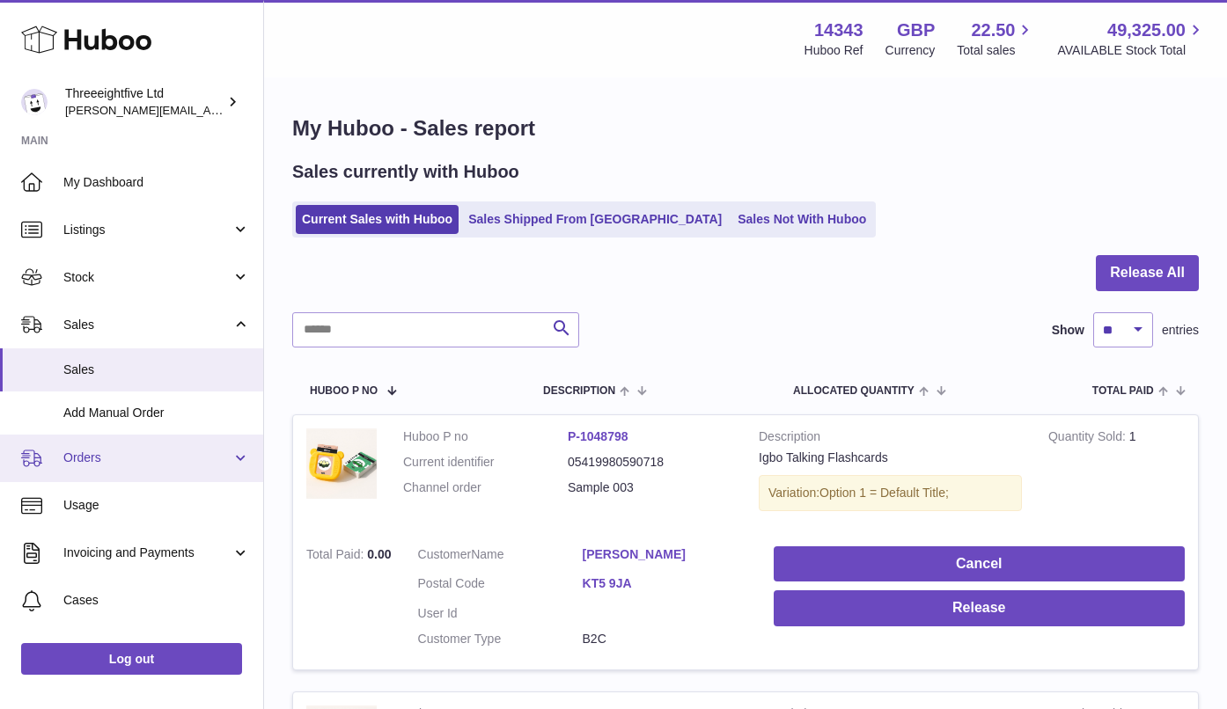
click at [91, 459] on span "Orders" at bounding box center [147, 458] width 168 height 17
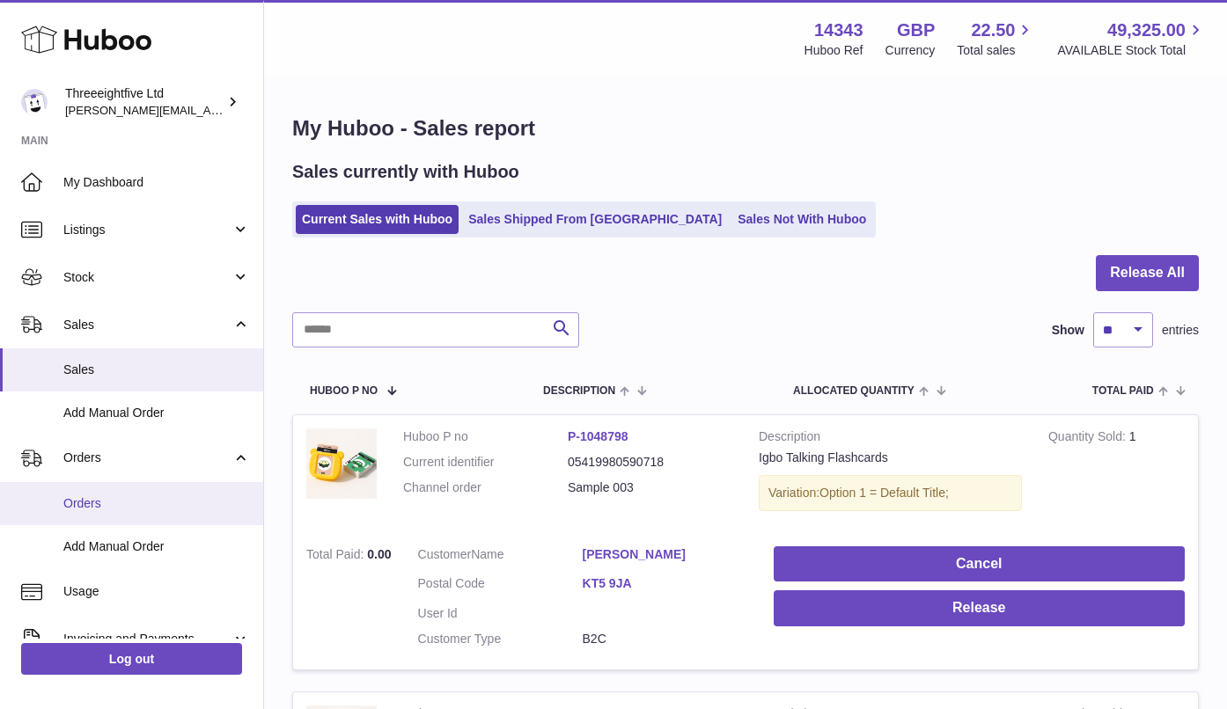
click at [85, 487] on link "Orders" at bounding box center [131, 503] width 263 height 43
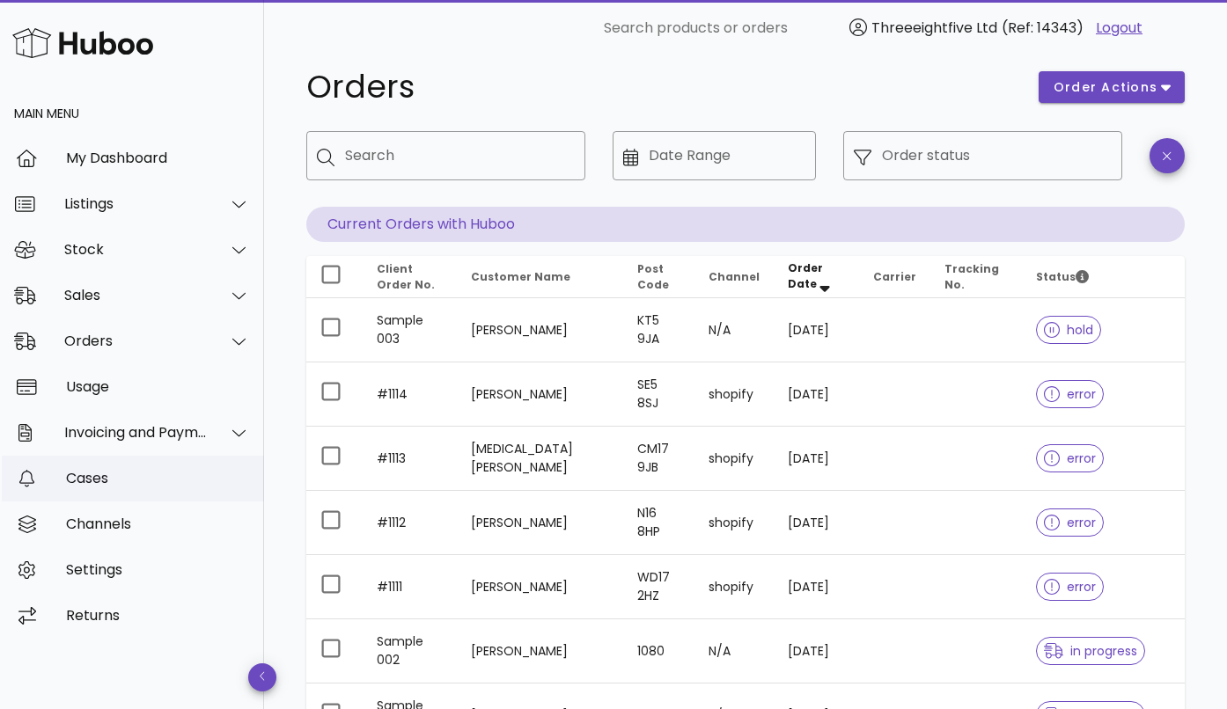
scroll to position [30, 0]
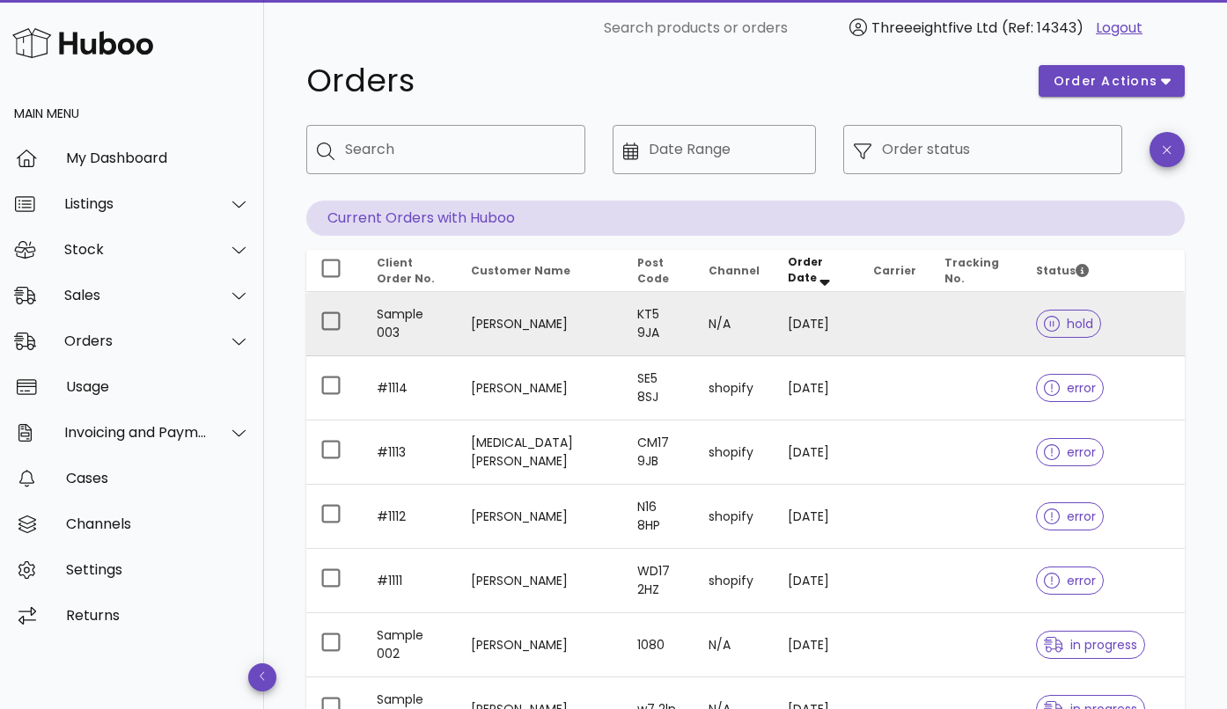
click at [409, 328] on td "Sample 003" at bounding box center [410, 324] width 94 height 64
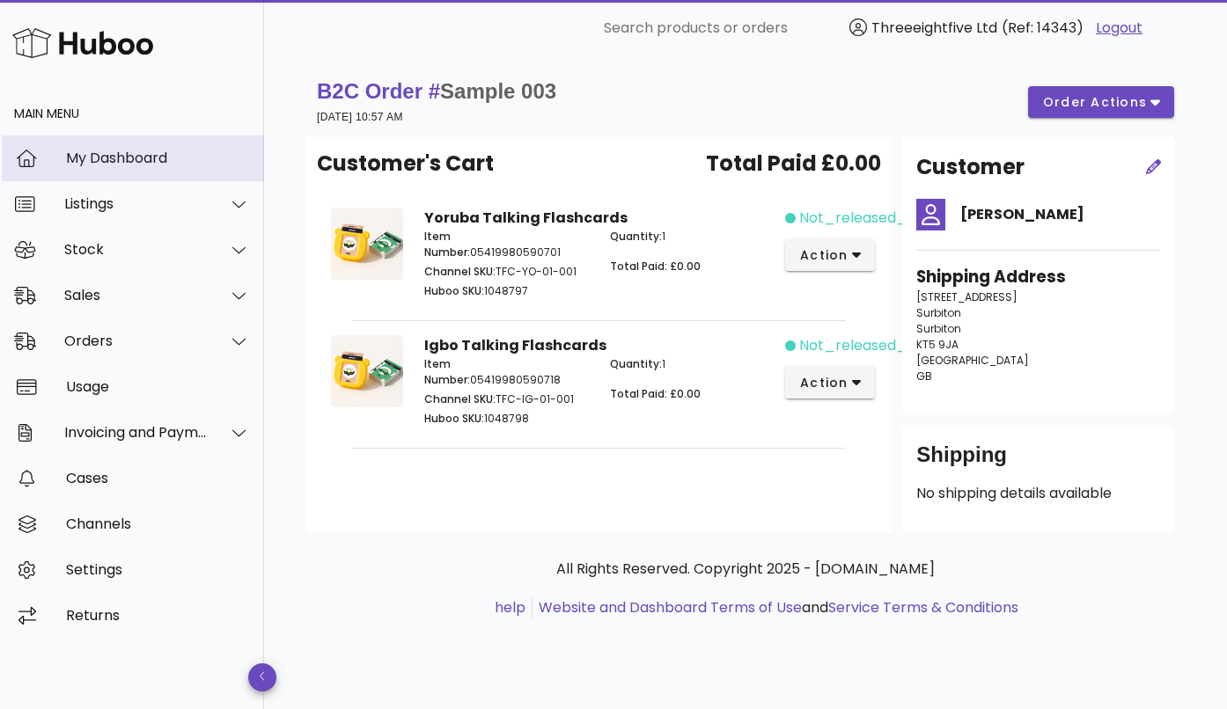
click at [139, 175] on div "My Dashboard" at bounding box center [158, 158] width 184 height 38
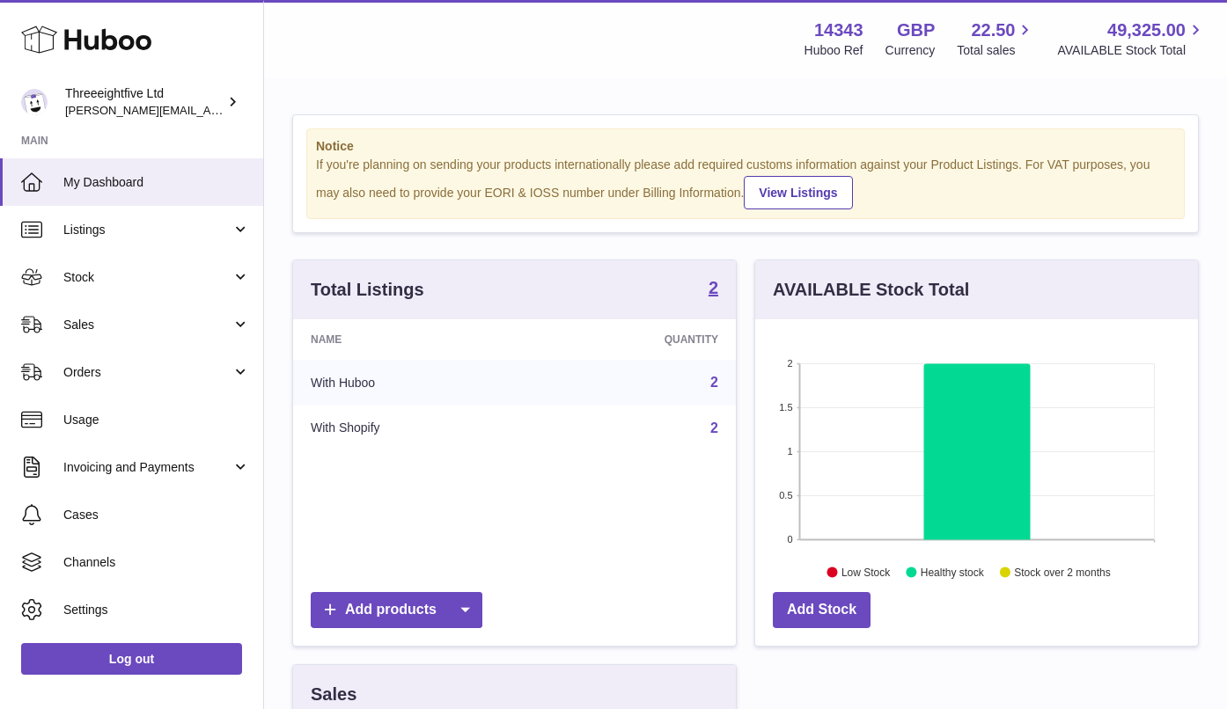
scroll to position [11, 0]
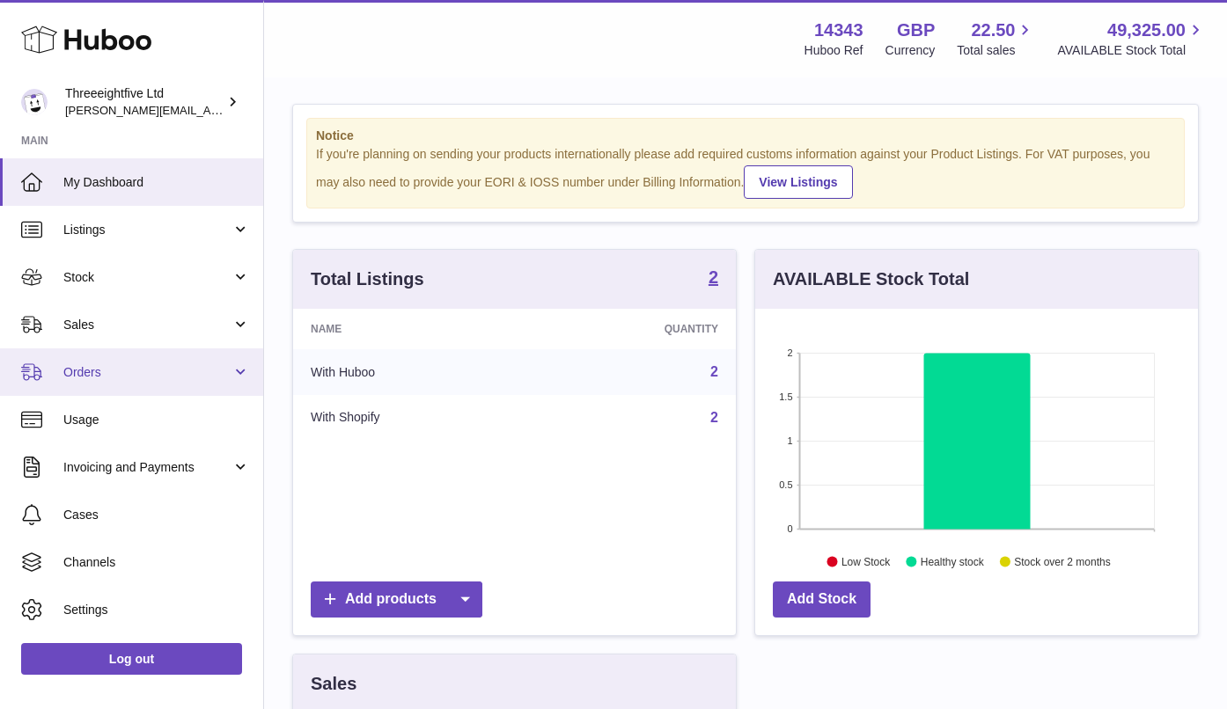
click at [150, 369] on span "Orders" at bounding box center [147, 372] width 168 height 17
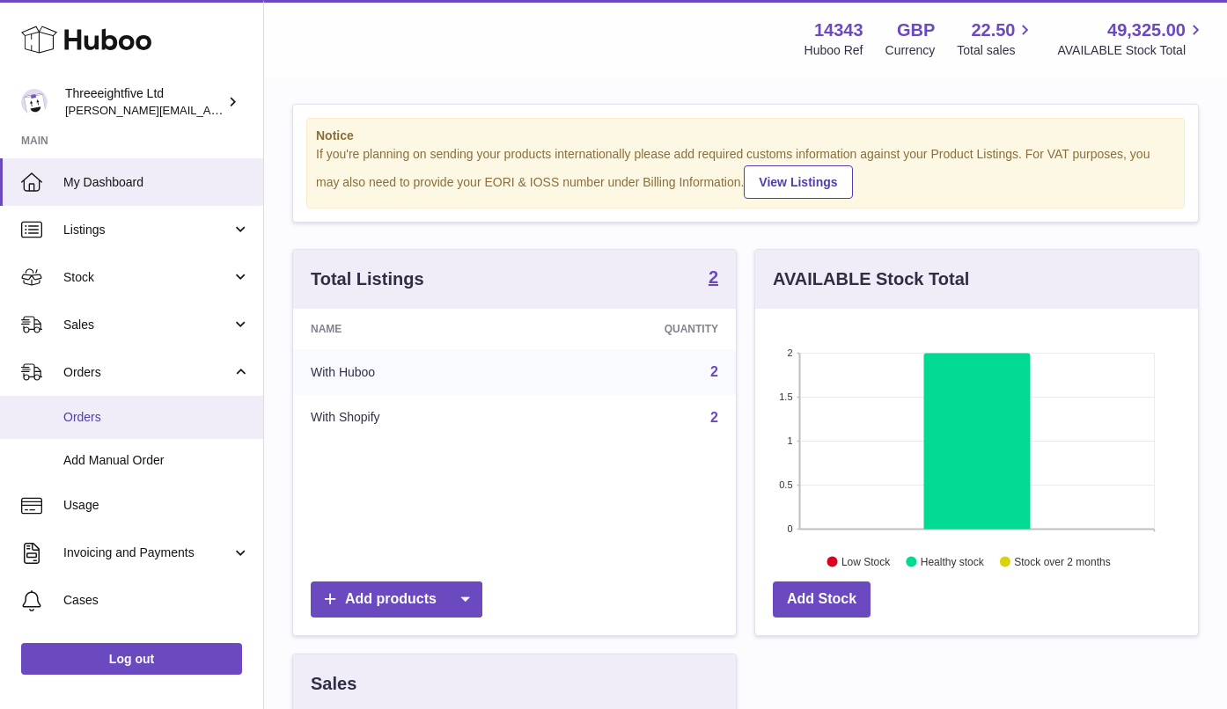
click at [147, 415] on span "Orders" at bounding box center [156, 417] width 187 height 17
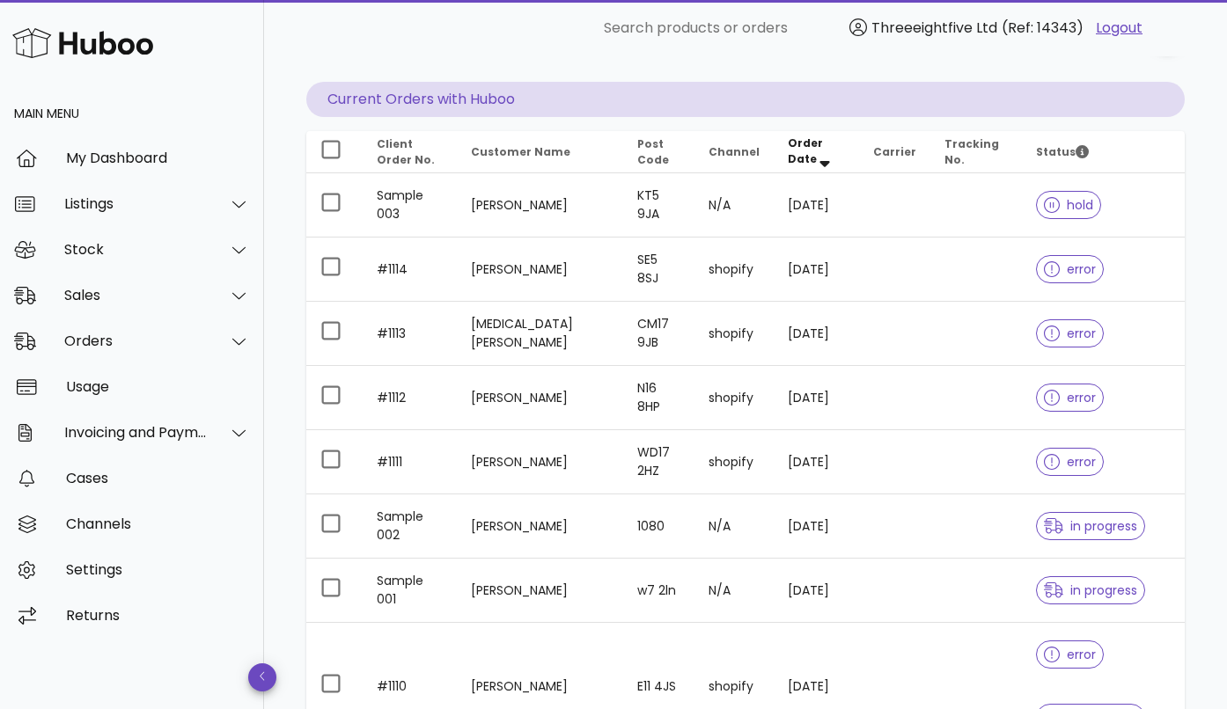
scroll to position [155, 0]
